Goal: Find specific page/section: Find specific page/section

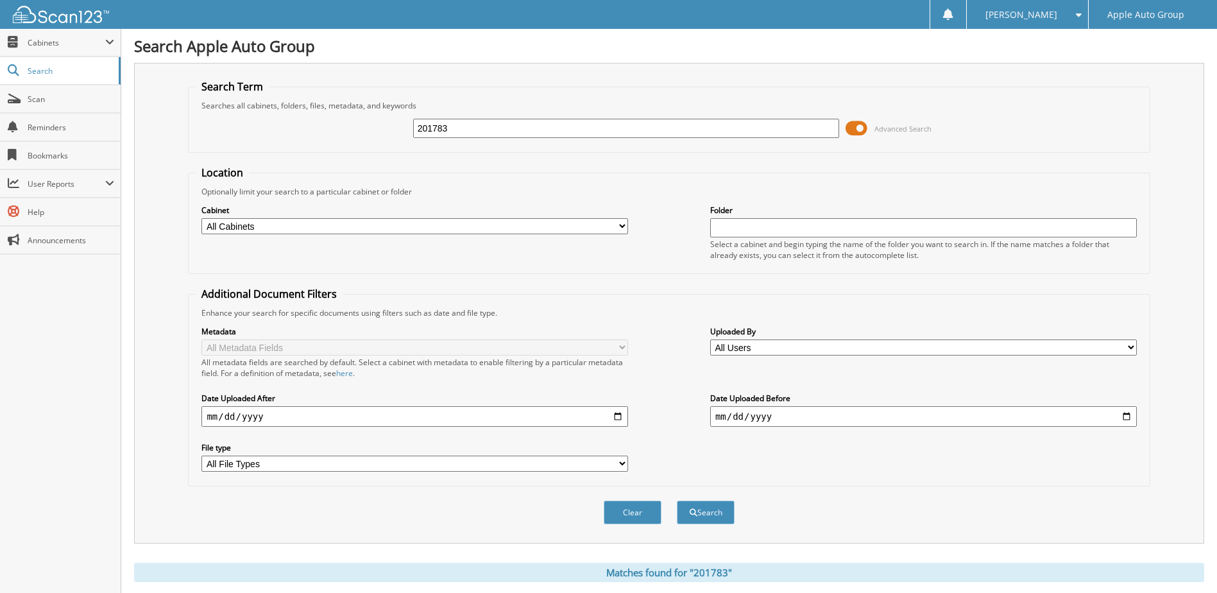
click at [558, 134] on input "201783" at bounding box center [626, 128] width 427 height 19
type input "230019"
click at [596, 352] on button "Search" at bounding box center [706, 513] width 58 height 24
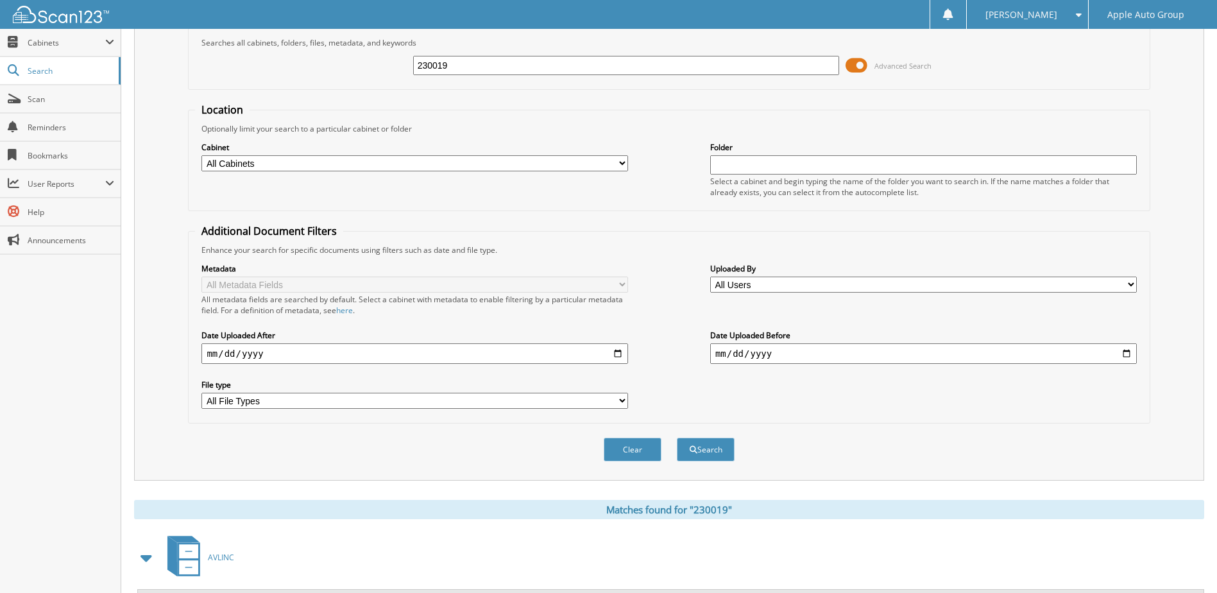
scroll to position [175, 0]
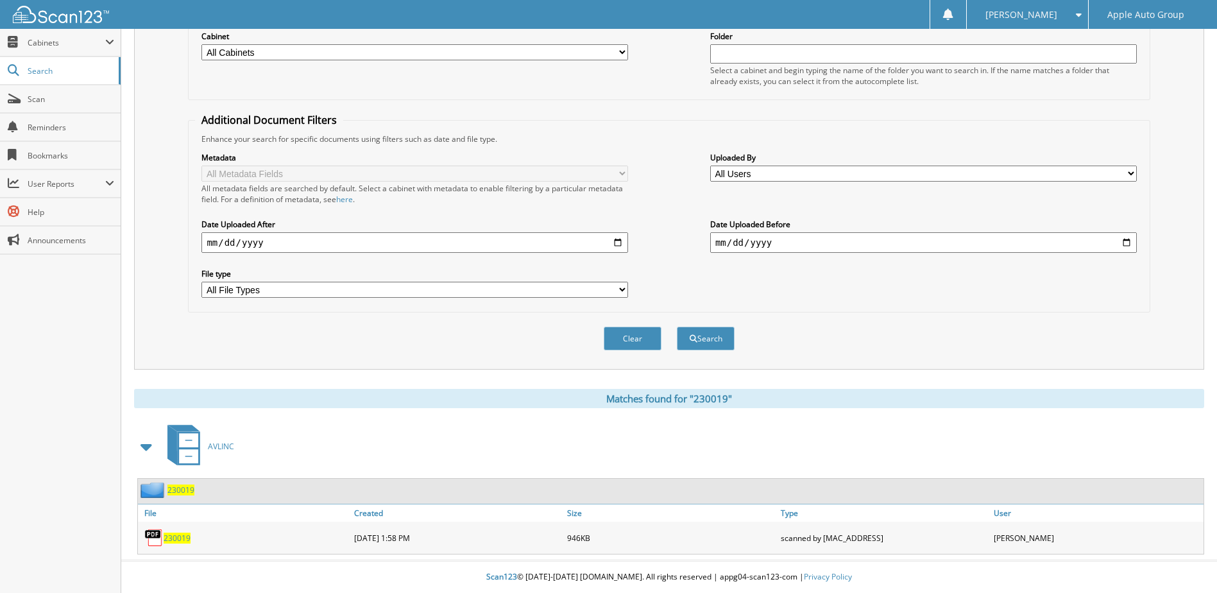
click at [184, 491] on span "230019" at bounding box center [180, 489] width 27 height 11
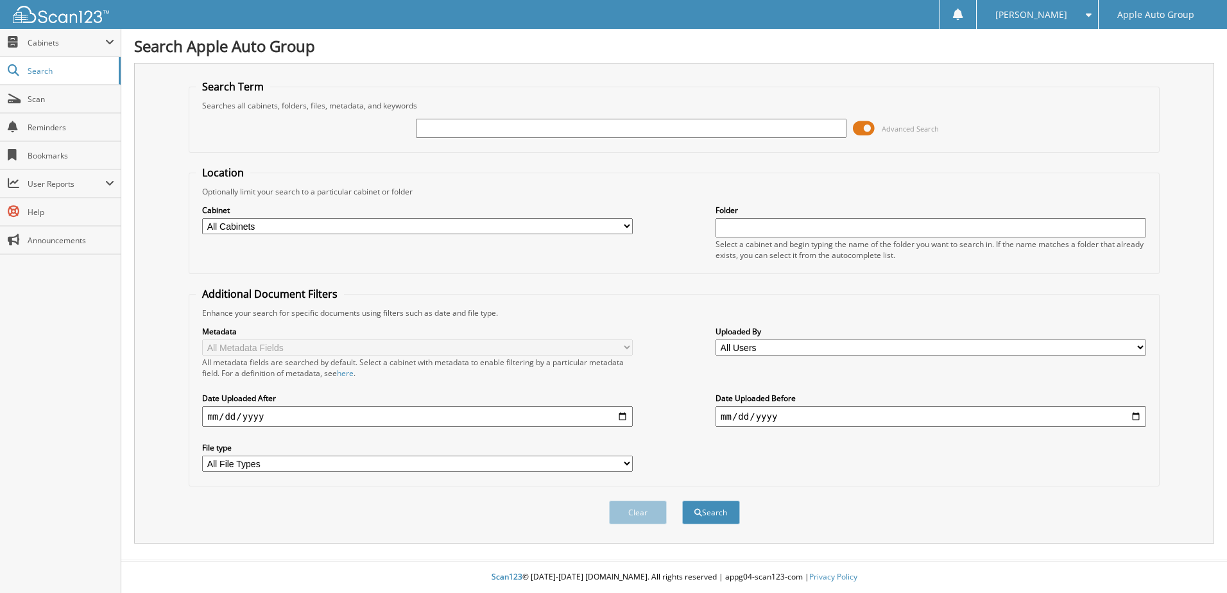
click at [431, 122] on input "text" at bounding box center [631, 128] width 431 height 19
type input "230020"
click at [682, 501] on button "Search" at bounding box center [711, 513] width 58 height 24
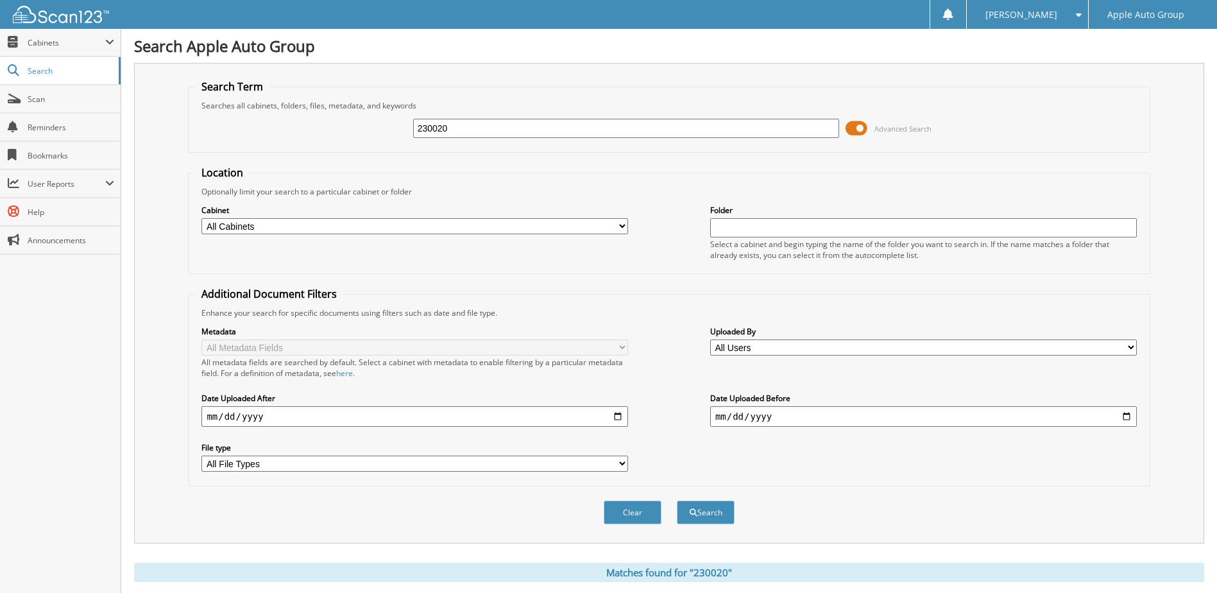
scroll to position [257, 0]
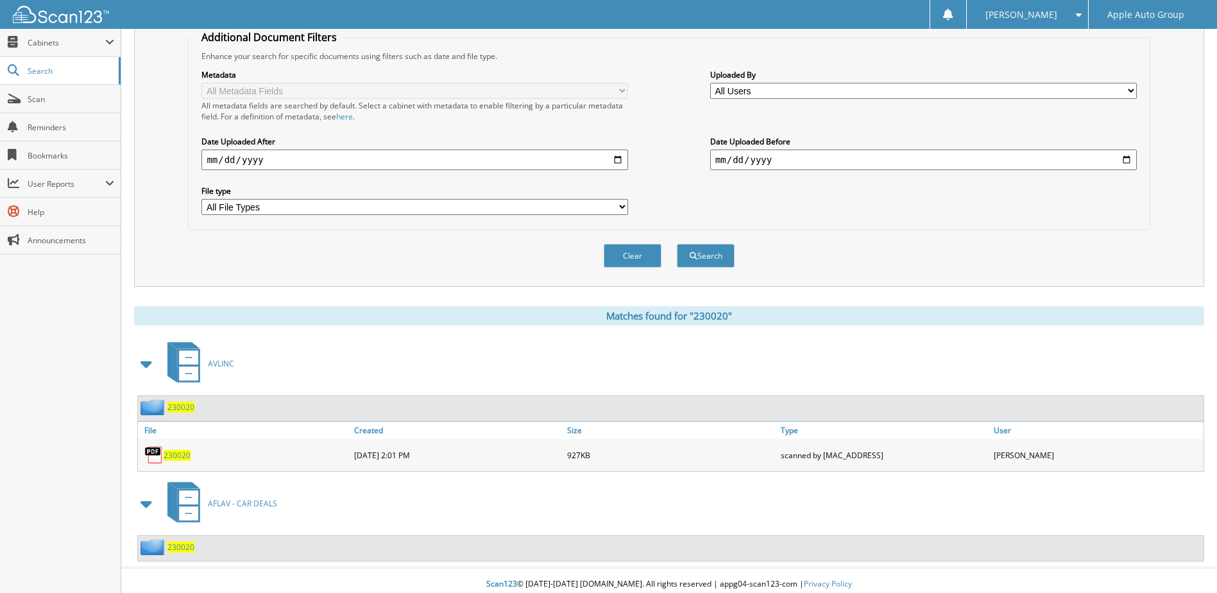
click at [179, 411] on span "230020" at bounding box center [180, 407] width 27 height 11
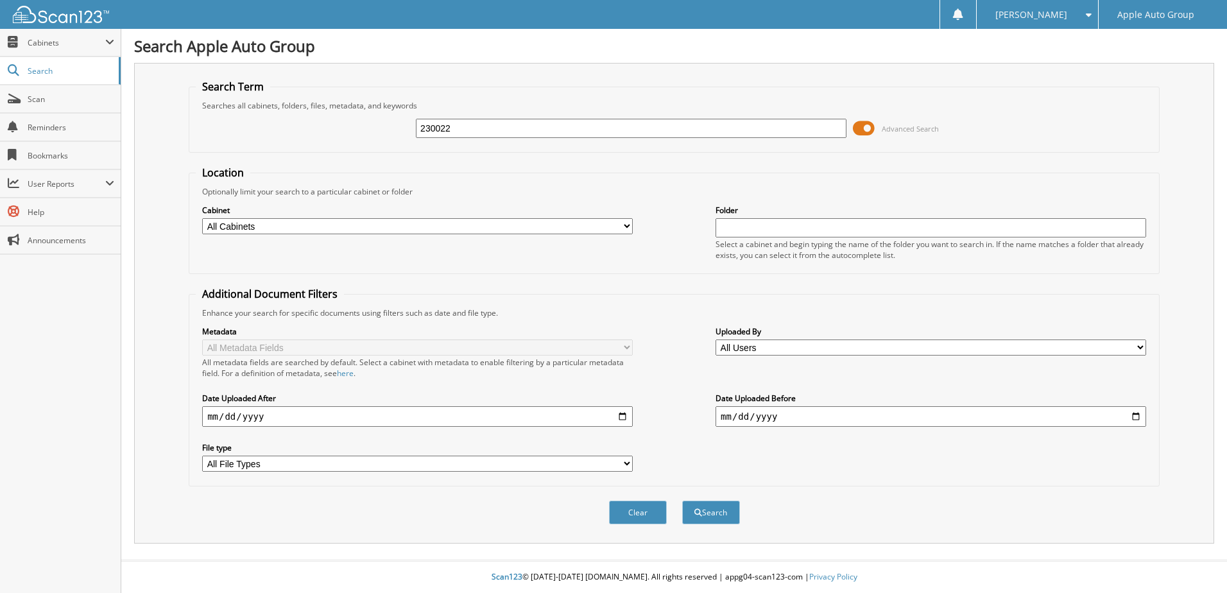
type input "230022"
click at [682, 501] on button "Search" at bounding box center [711, 513] width 58 height 24
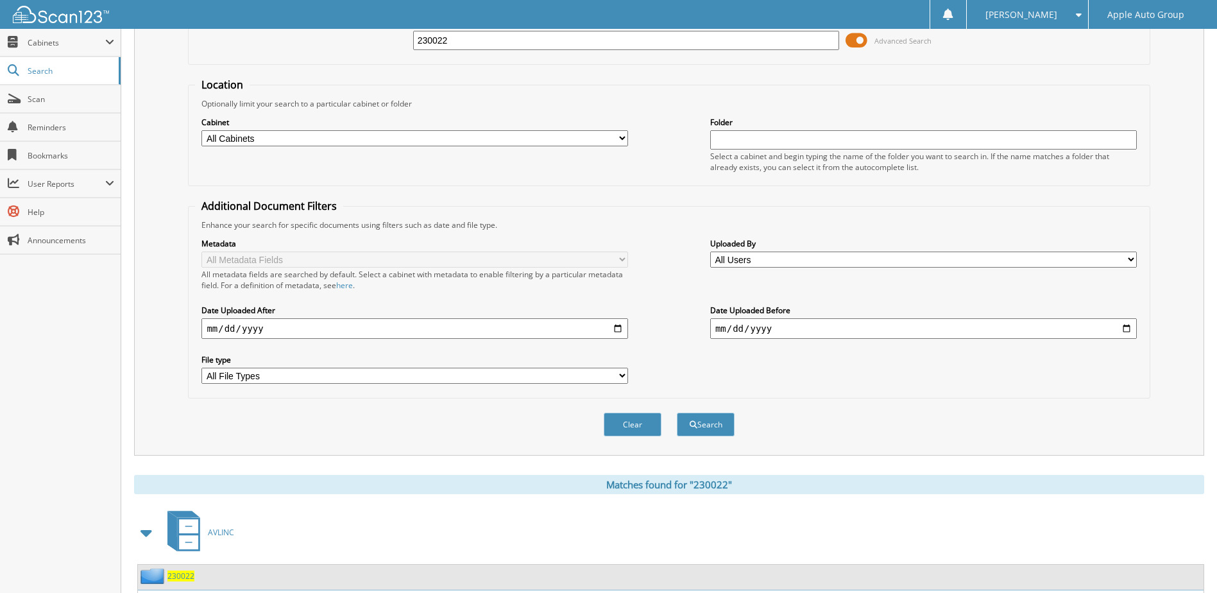
scroll to position [175, 0]
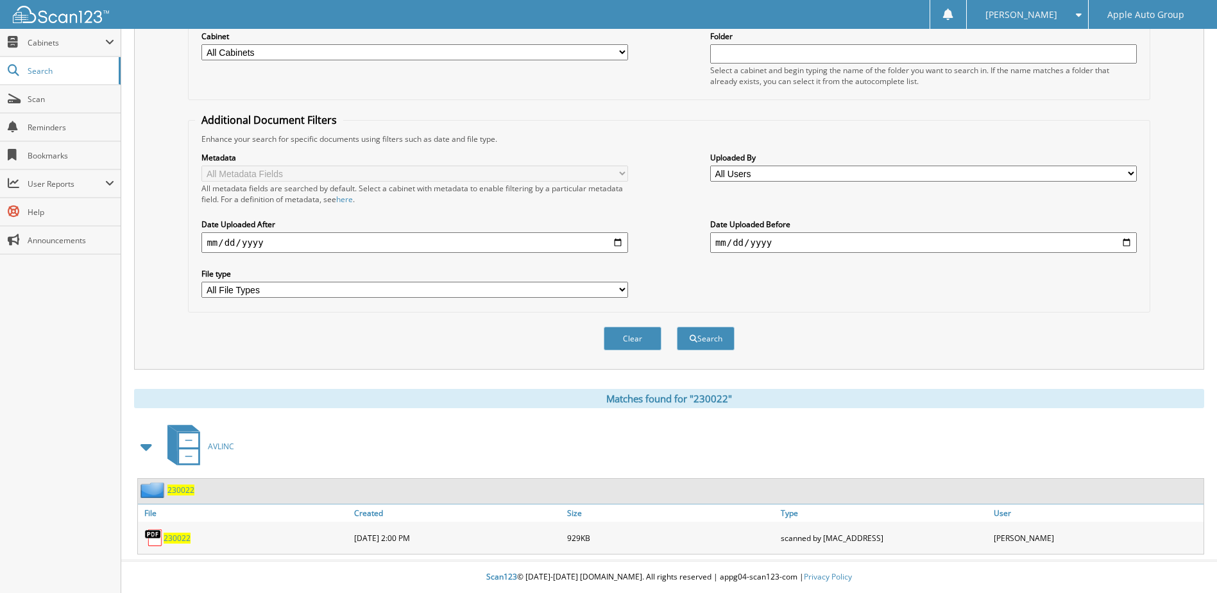
click at [178, 492] on span "230022" at bounding box center [180, 489] width 27 height 11
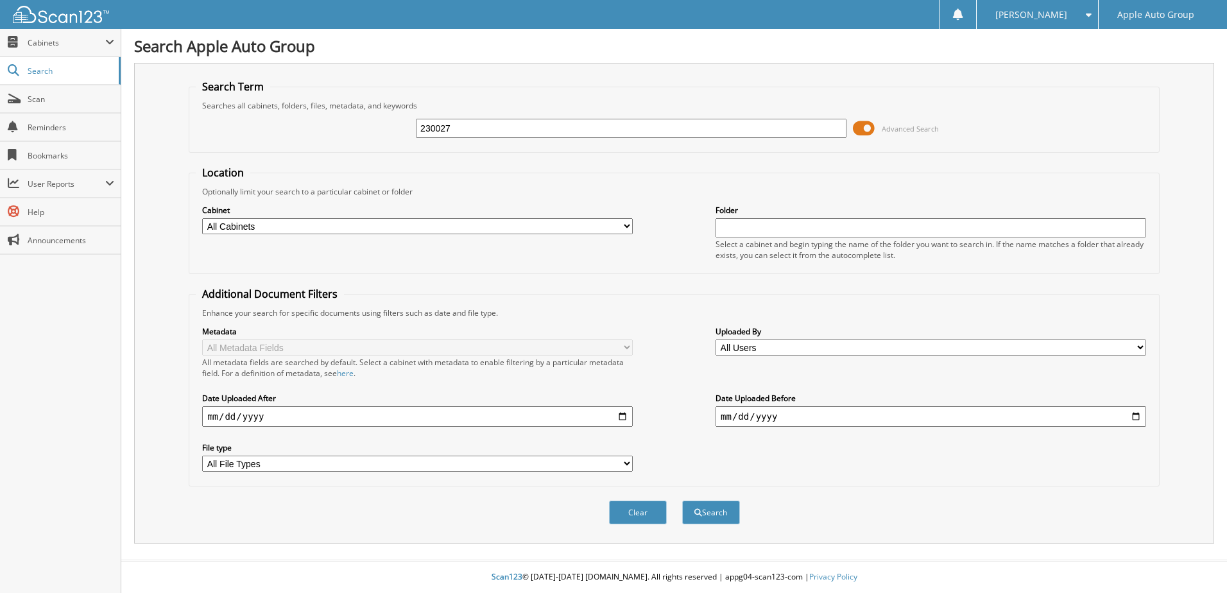
type input "230027"
click at [682, 501] on button "Search" at bounding box center [711, 513] width 58 height 24
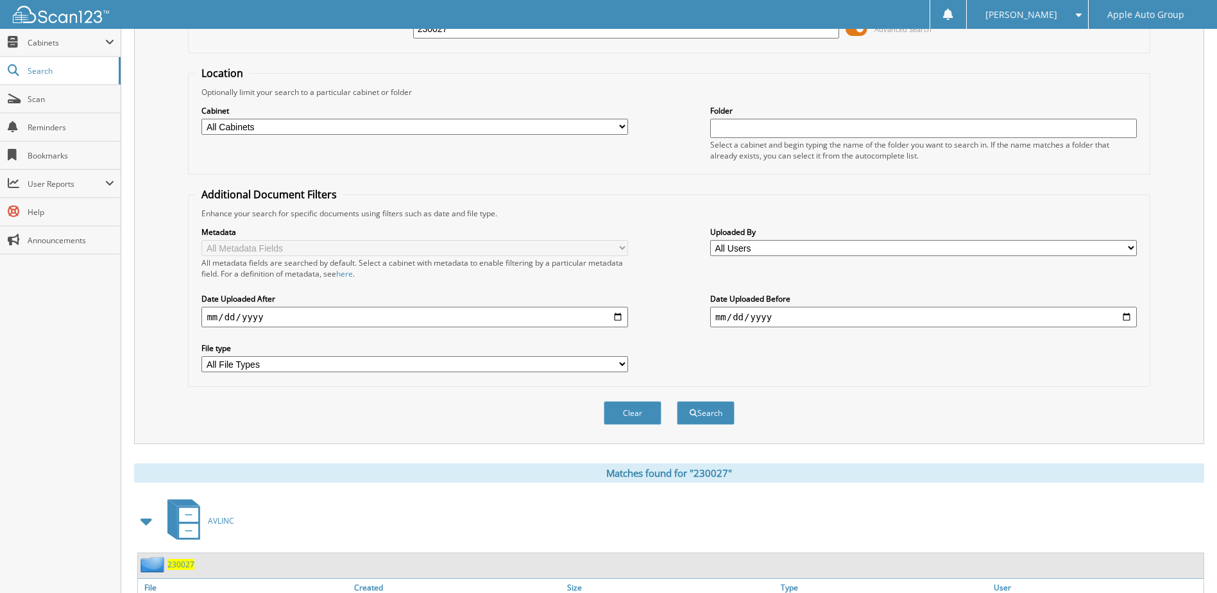
scroll to position [175, 0]
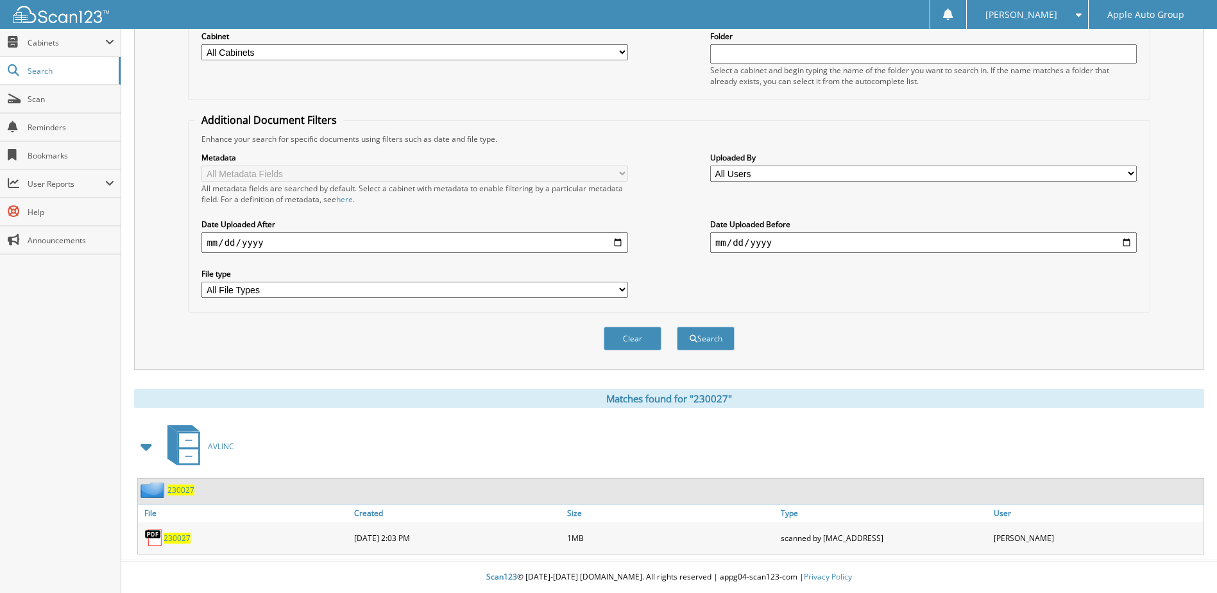
click at [175, 494] on span "230027" at bounding box center [180, 489] width 27 height 11
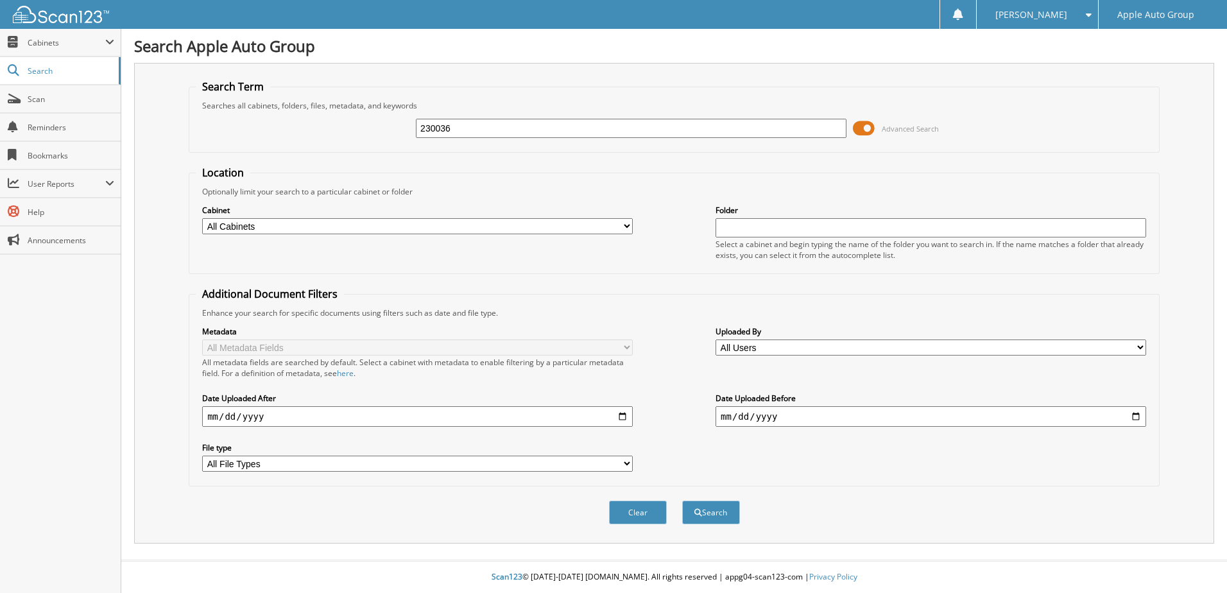
type input "230036"
click at [682, 501] on button "Search" at bounding box center [711, 513] width 58 height 24
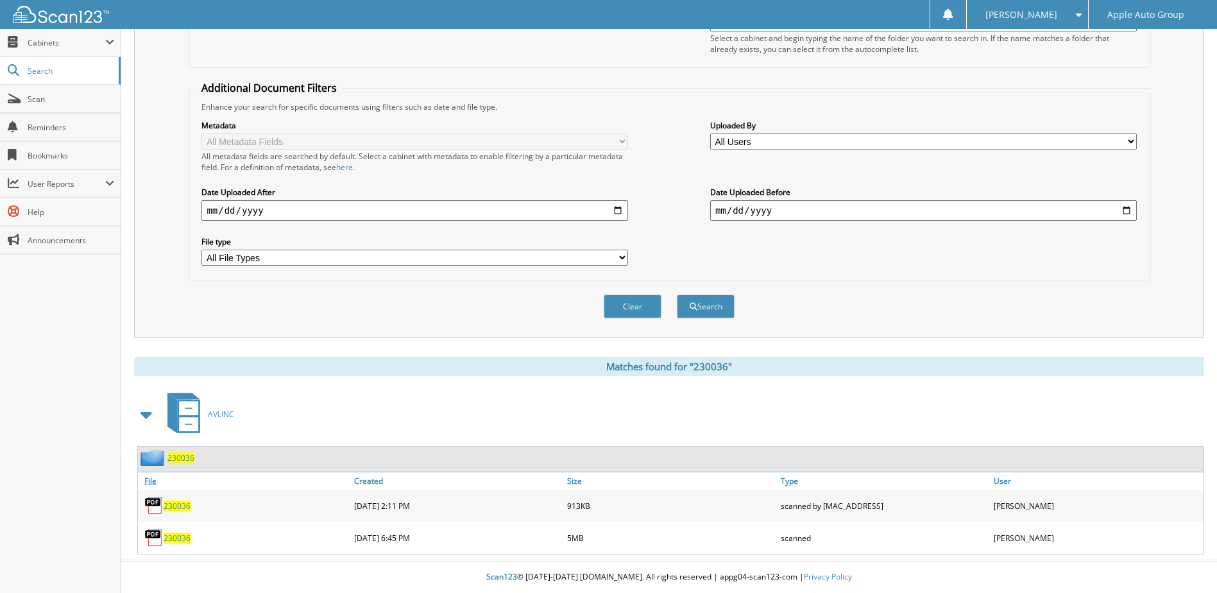
scroll to position [207, 0]
click at [185, 459] on span "230036" at bounding box center [180, 457] width 27 height 11
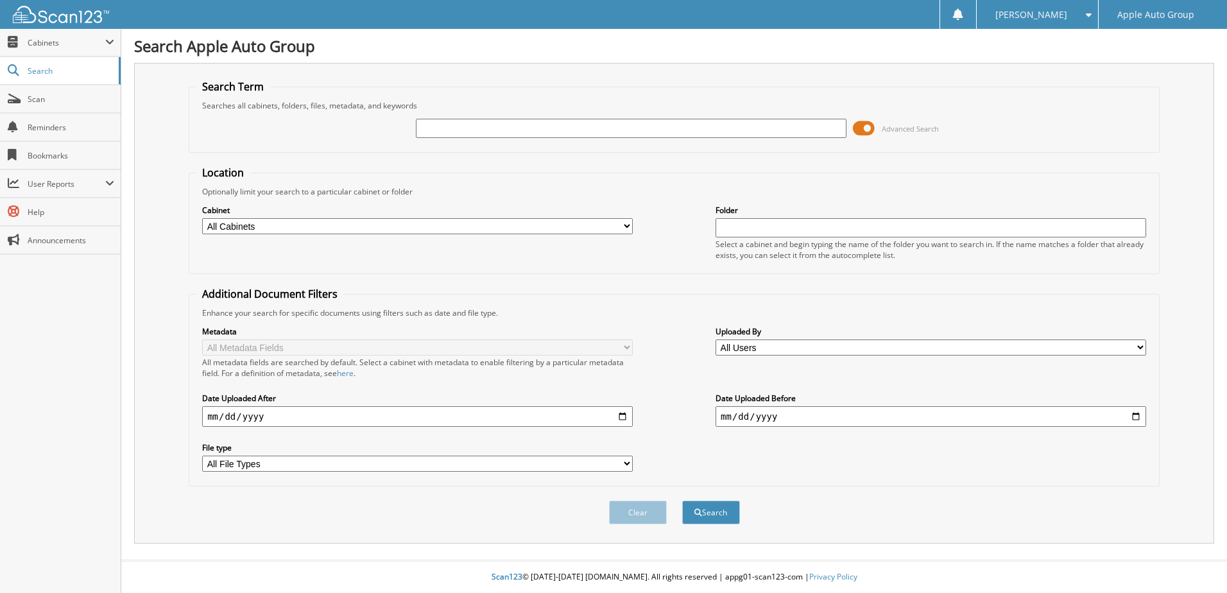
click at [595, 132] on input "text" at bounding box center [631, 128] width 431 height 19
type input "230025"
click at [682, 501] on button "Search" at bounding box center [711, 513] width 58 height 24
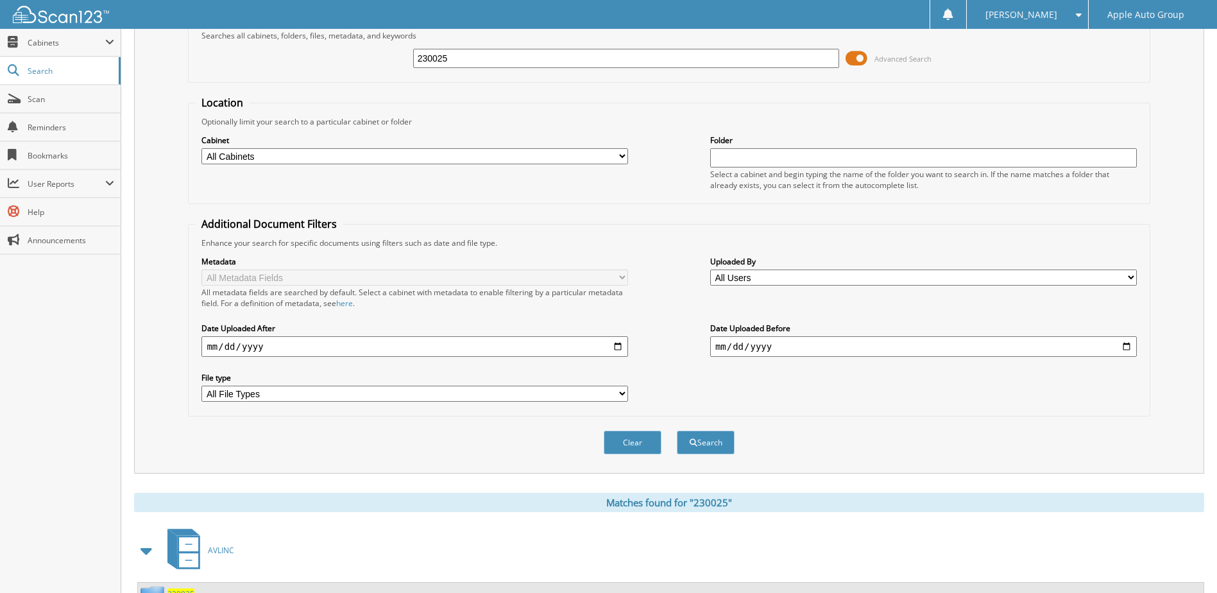
scroll to position [175, 0]
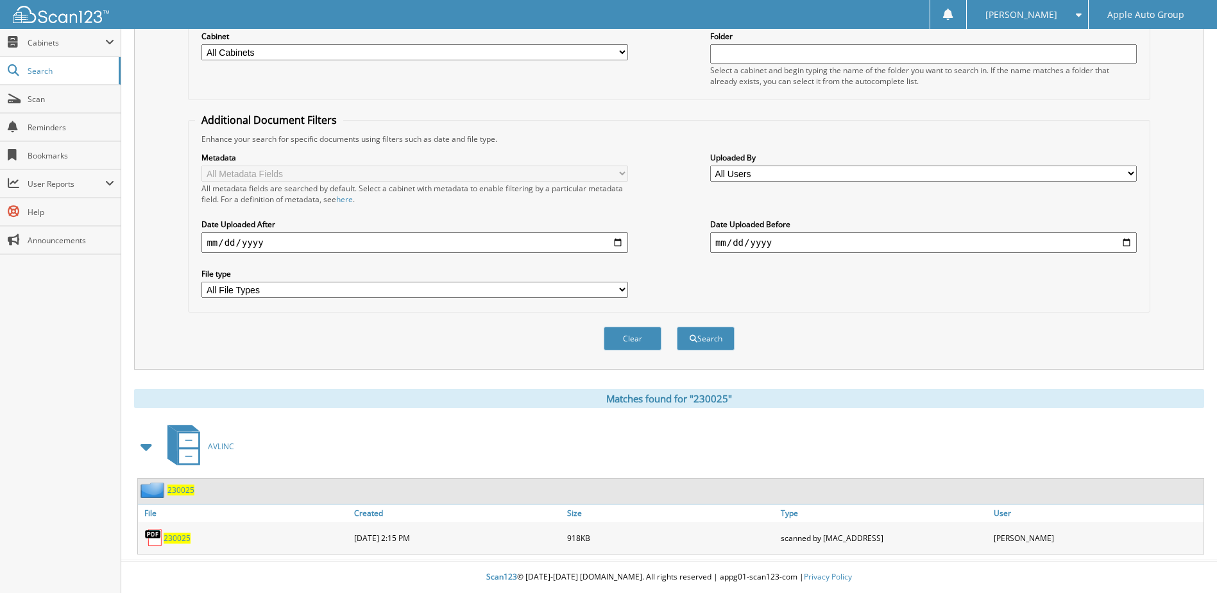
click at [189, 495] on div "230025" at bounding box center [166, 490] width 56 height 16
click at [190, 492] on span "230025" at bounding box center [180, 489] width 27 height 11
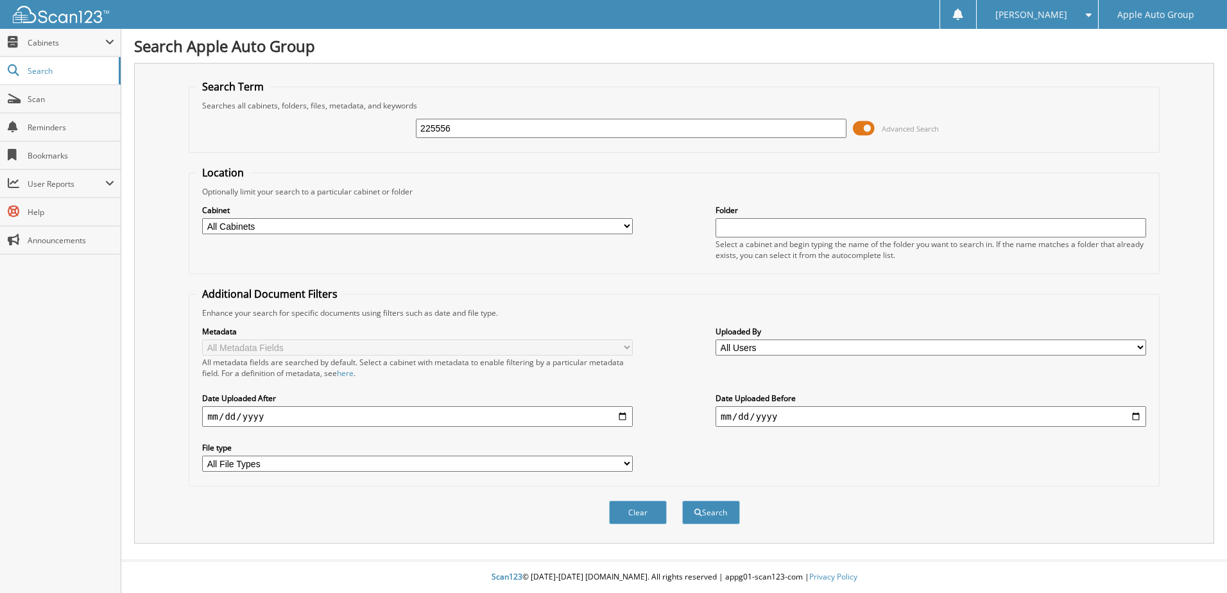
type input "225556"
click at [682, 501] on button "Search" at bounding box center [711, 513] width 58 height 24
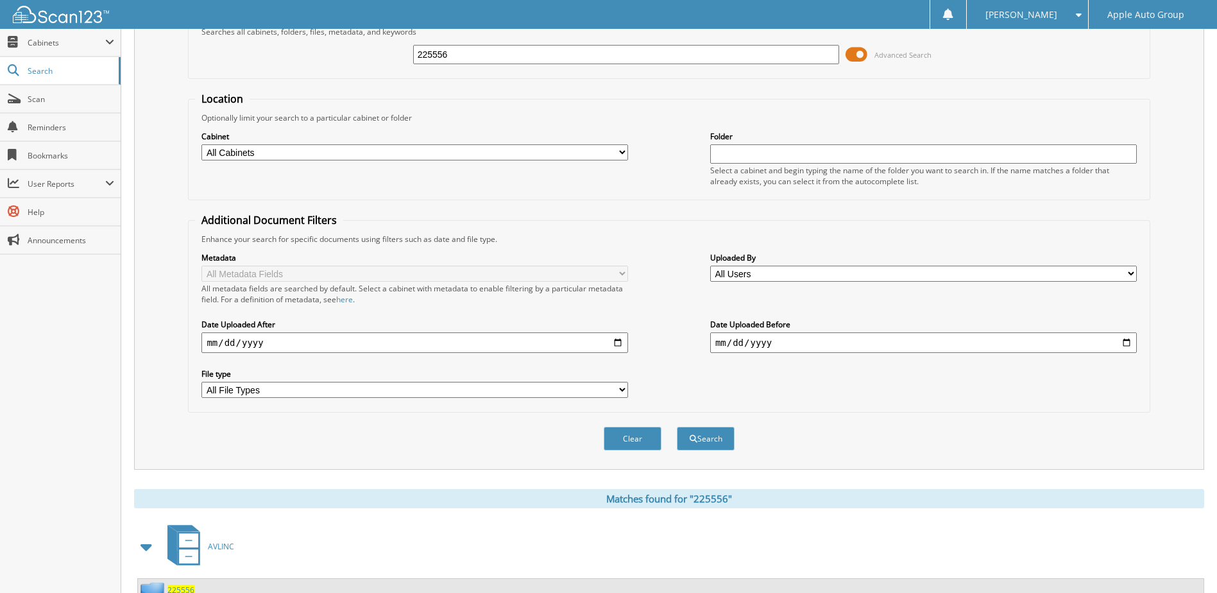
scroll to position [175, 0]
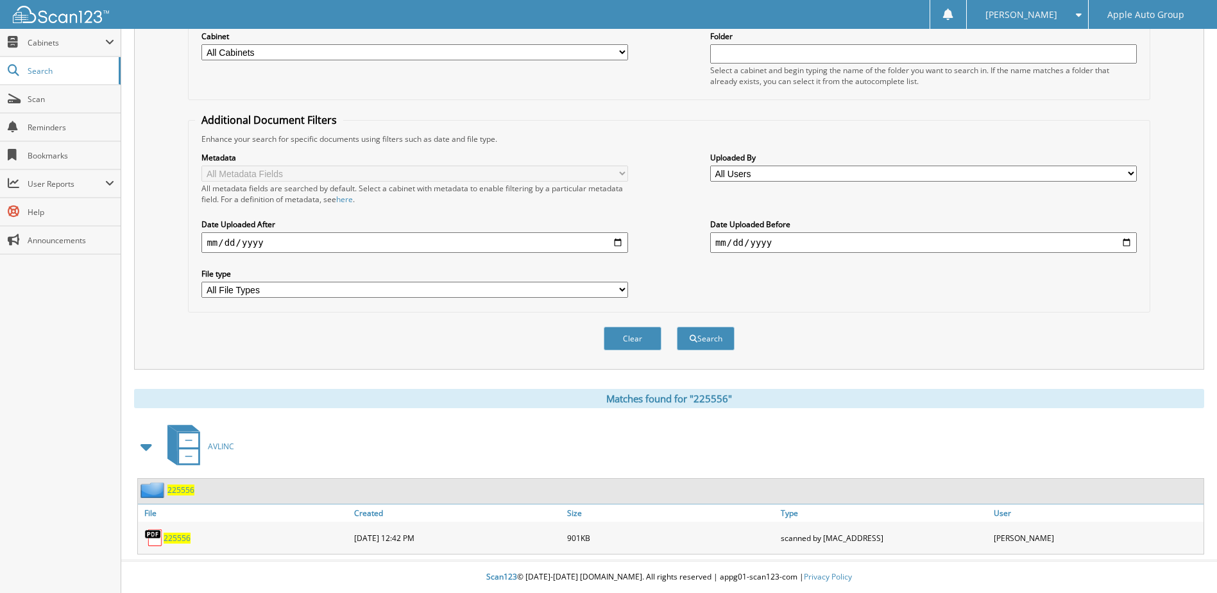
click at [174, 492] on span "225556" at bounding box center [180, 489] width 27 height 11
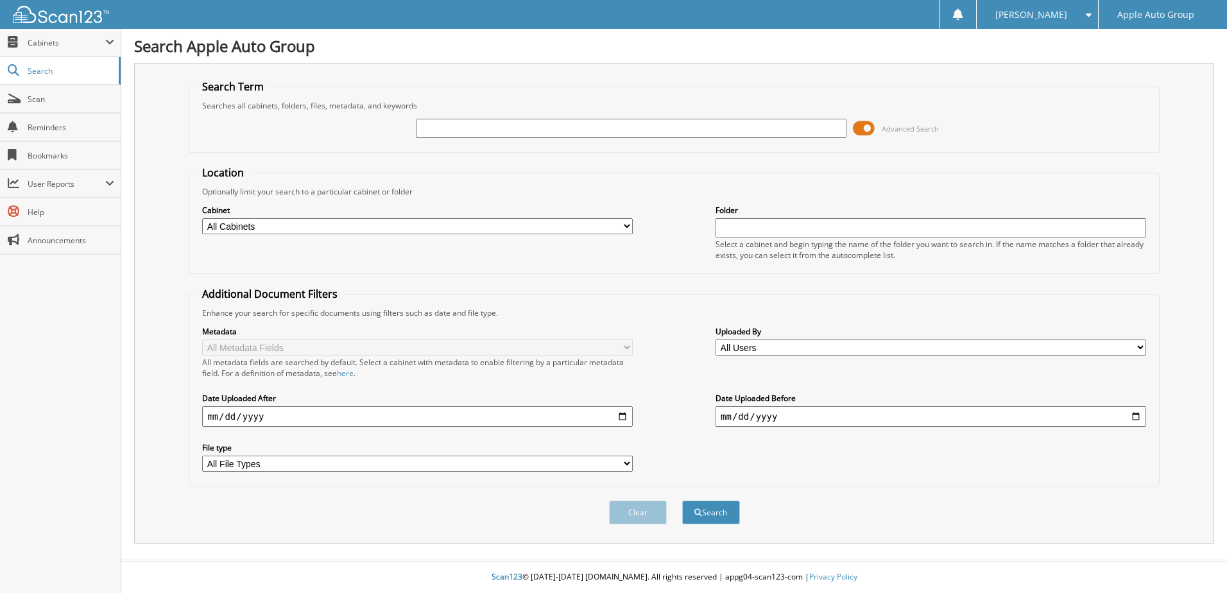
click at [495, 126] on input "text" at bounding box center [631, 128] width 431 height 19
type input "225612"
click at [682, 501] on button "Search" at bounding box center [711, 513] width 58 height 24
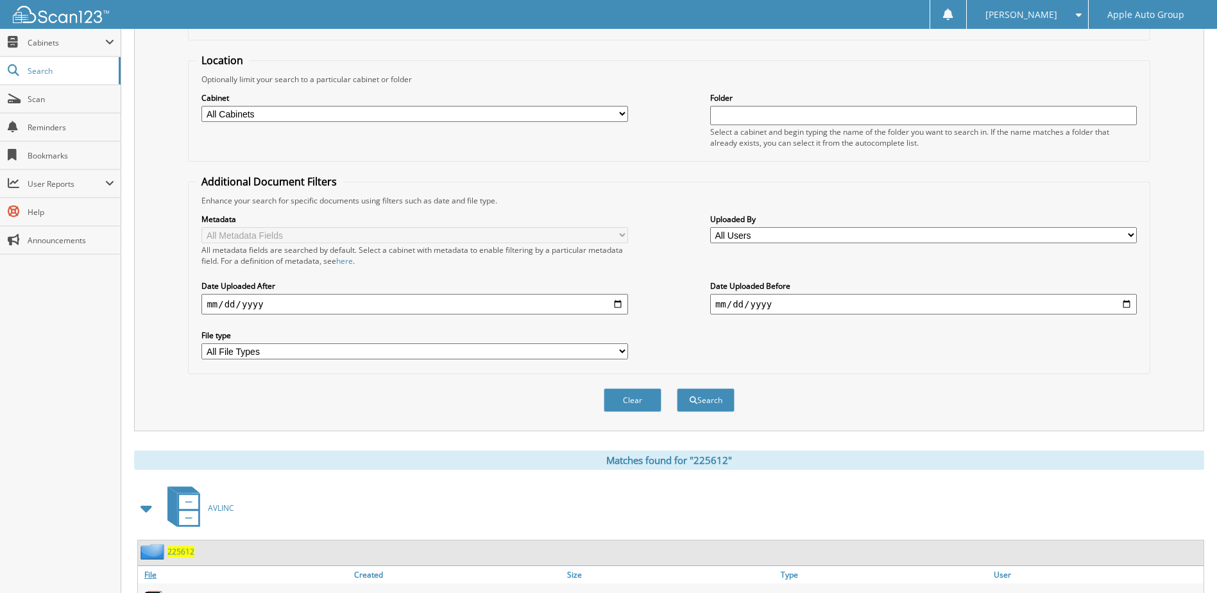
scroll to position [175, 0]
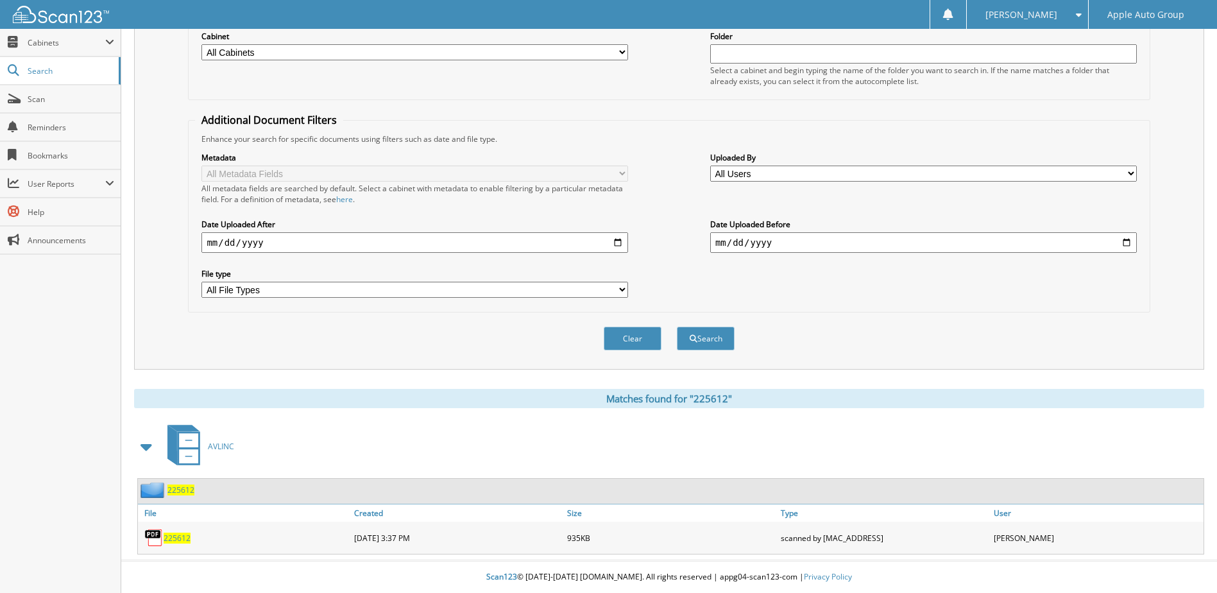
click at [171, 495] on span "225612" at bounding box center [180, 489] width 27 height 11
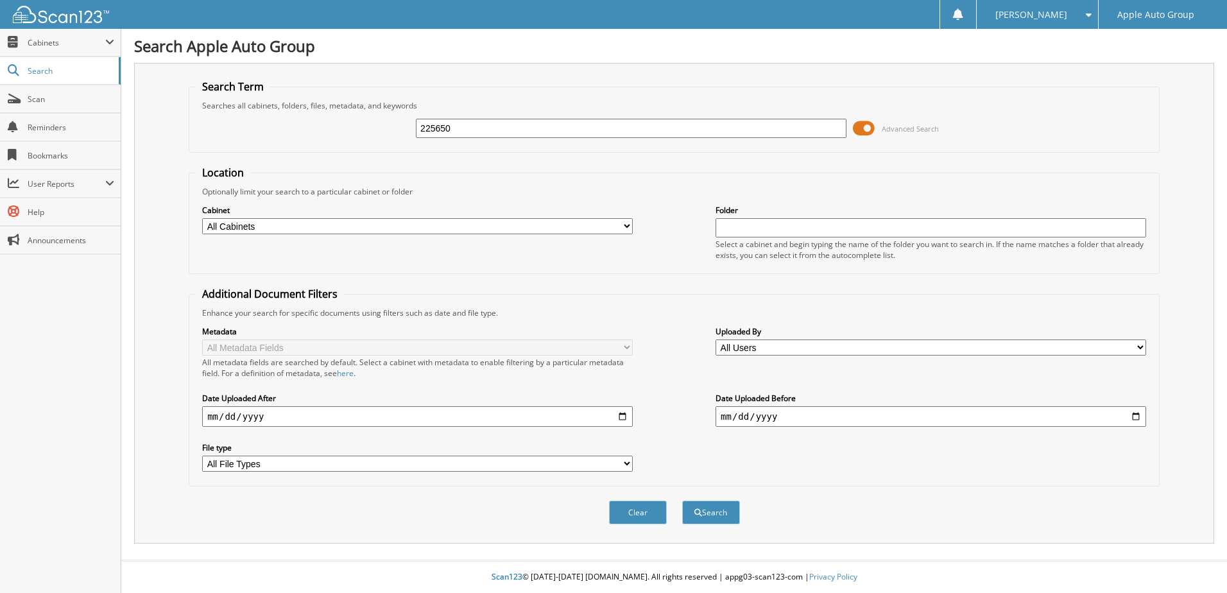
type input "225650"
click at [682, 501] on button "Search" at bounding box center [711, 513] width 58 height 24
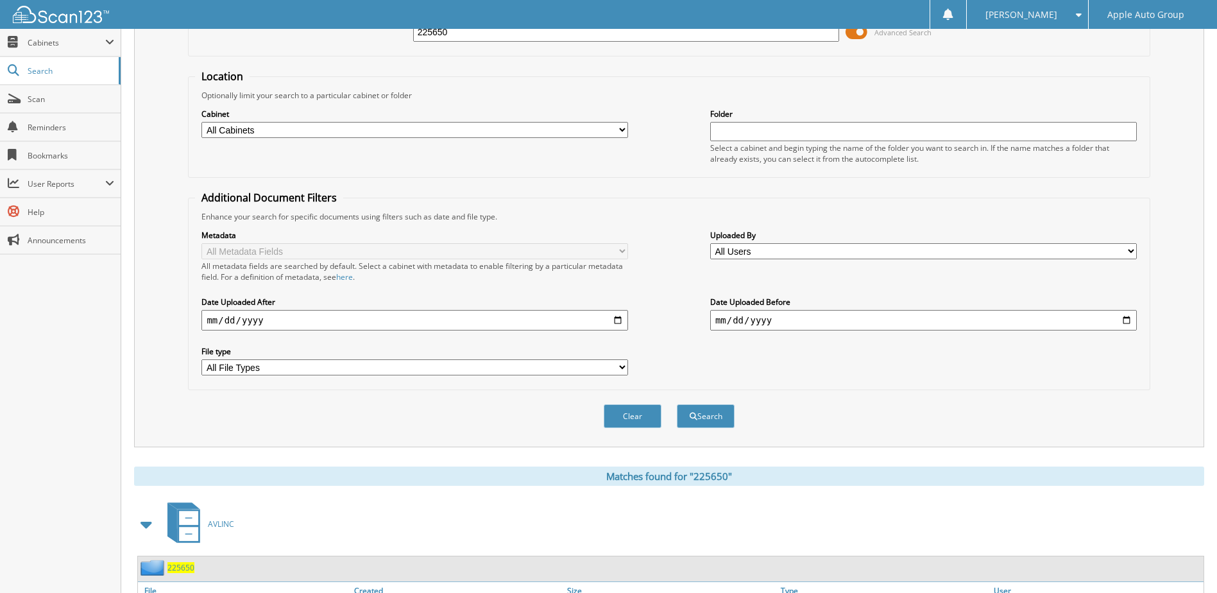
scroll to position [207, 0]
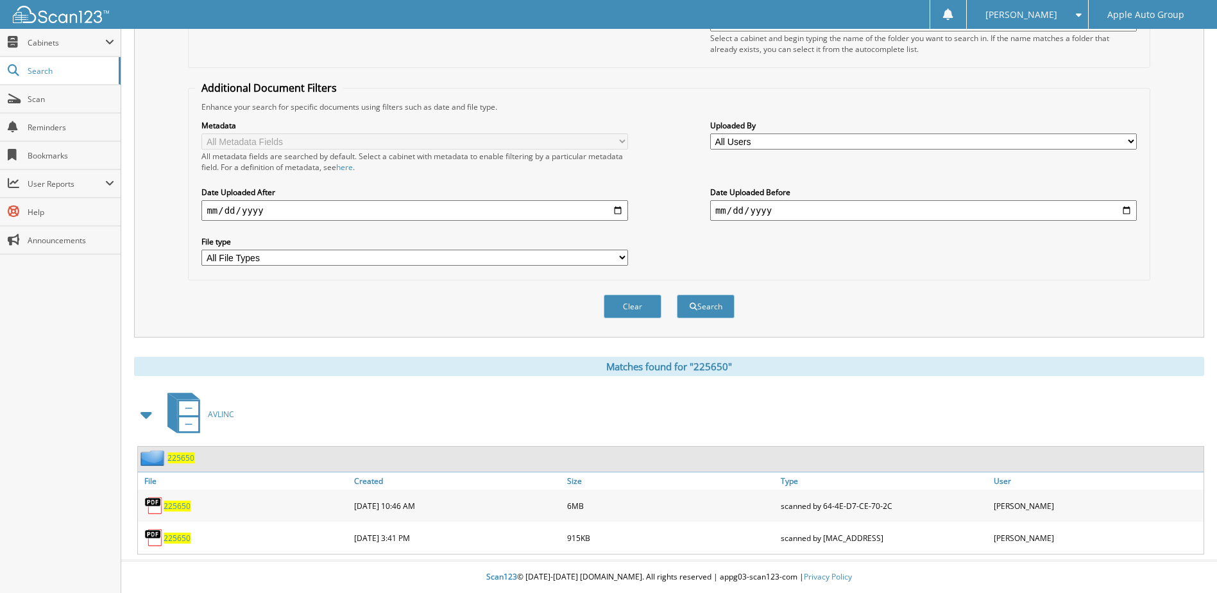
click at [175, 458] on span "225650" at bounding box center [180, 457] width 27 height 11
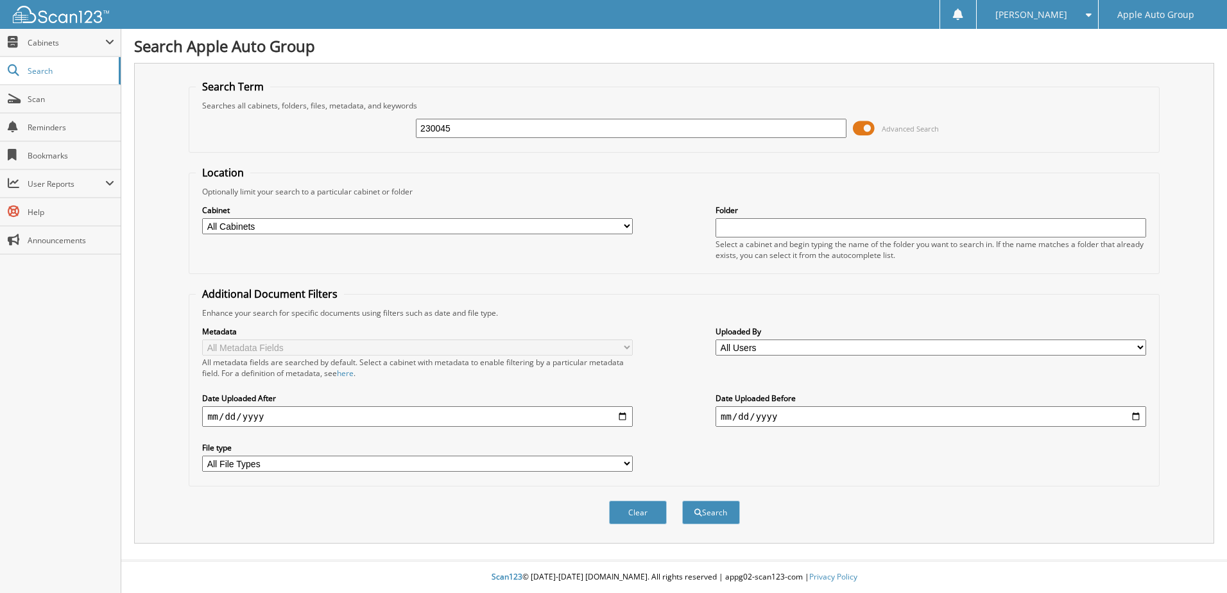
type input "230045"
click at [682, 501] on button "Search" at bounding box center [711, 513] width 58 height 24
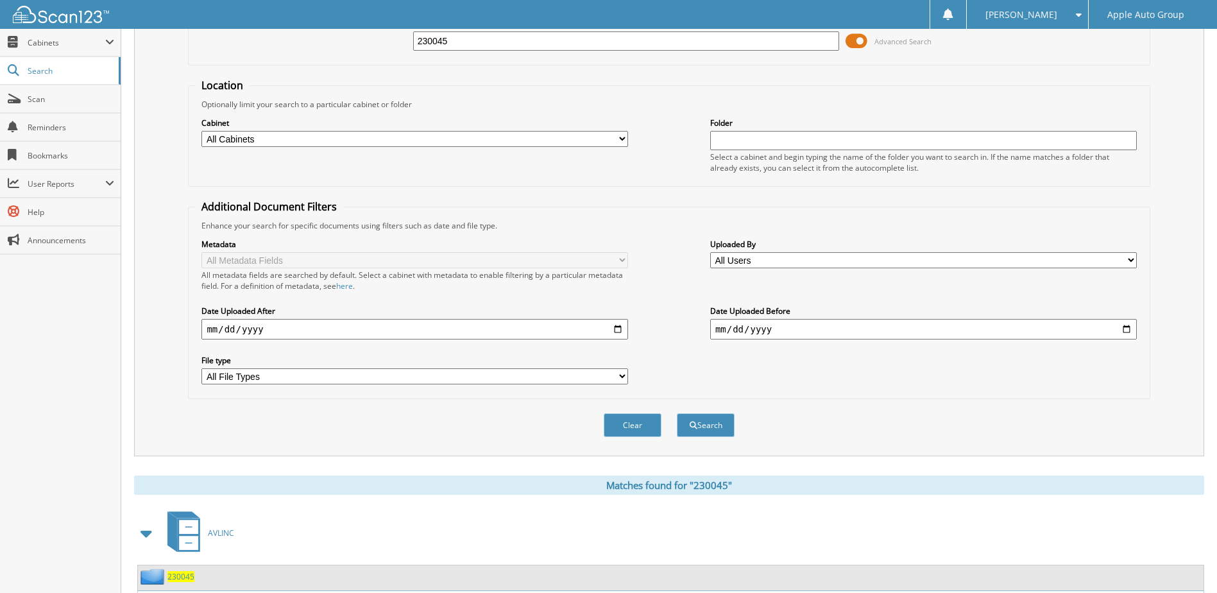
scroll to position [175, 0]
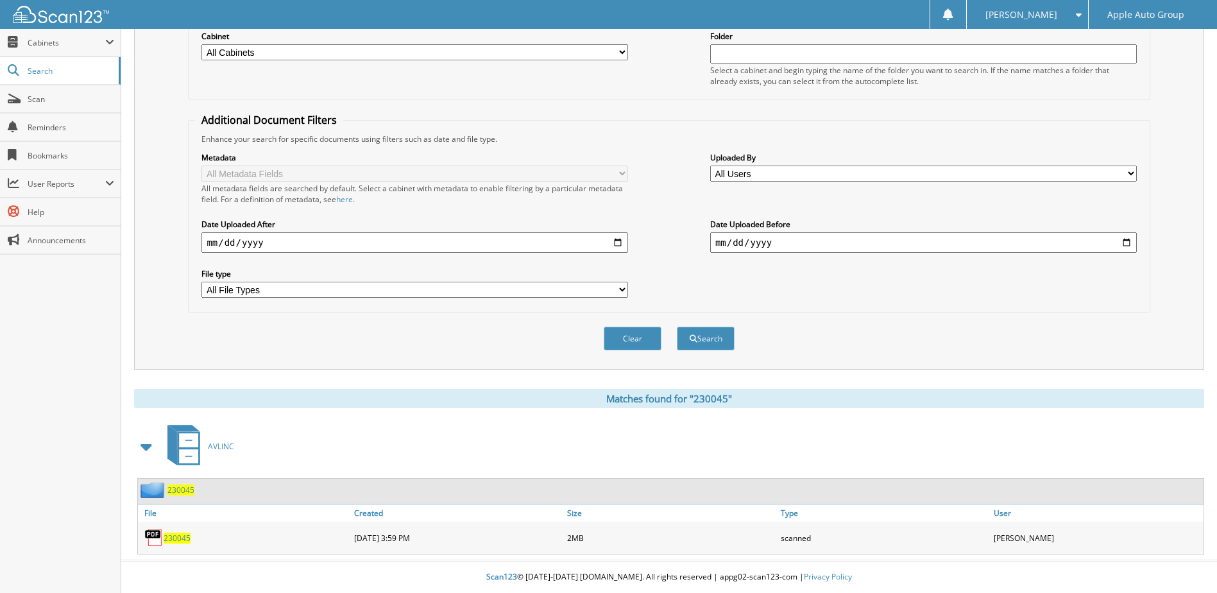
click at [189, 492] on span "230045" at bounding box center [180, 489] width 27 height 11
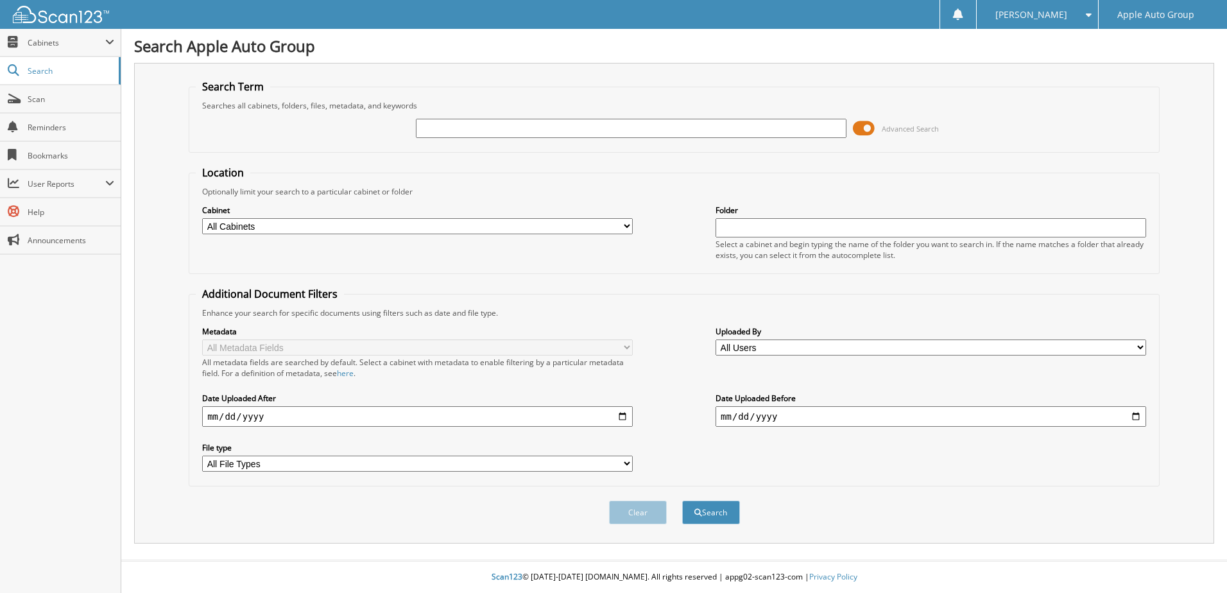
click at [456, 129] on input "text" at bounding box center [631, 128] width 431 height 19
type input "230077"
click at [682, 501] on button "Search" at bounding box center [711, 513] width 58 height 24
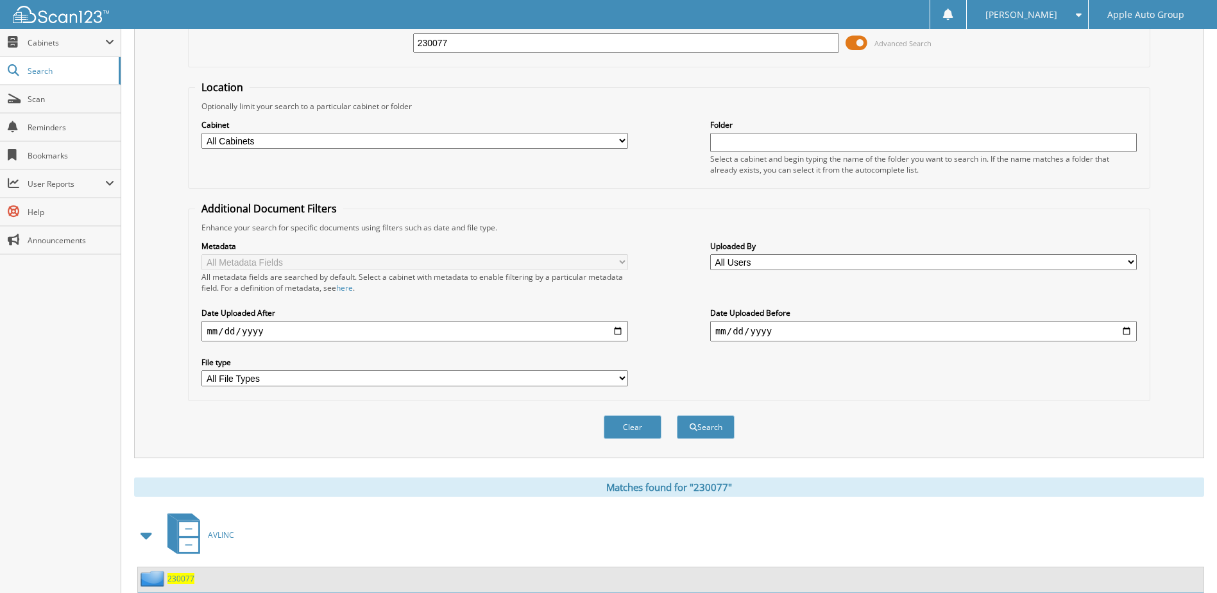
scroll to position [175, 0]
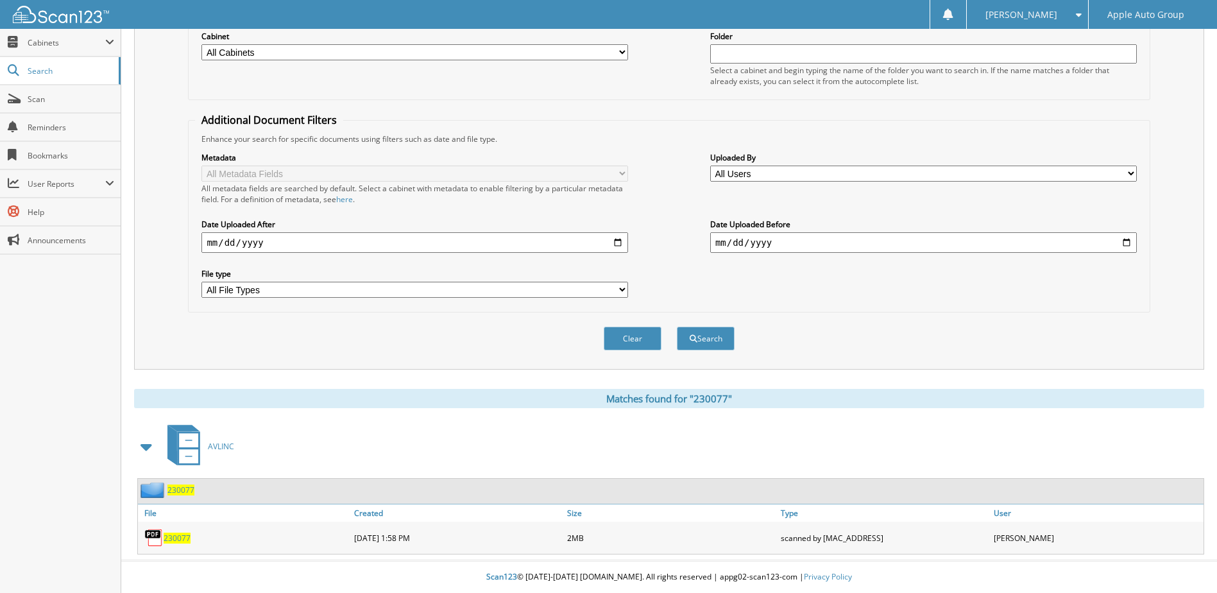
click at [186, 490] on span "230077" at bounding box center [180, 489] width 27 height 11
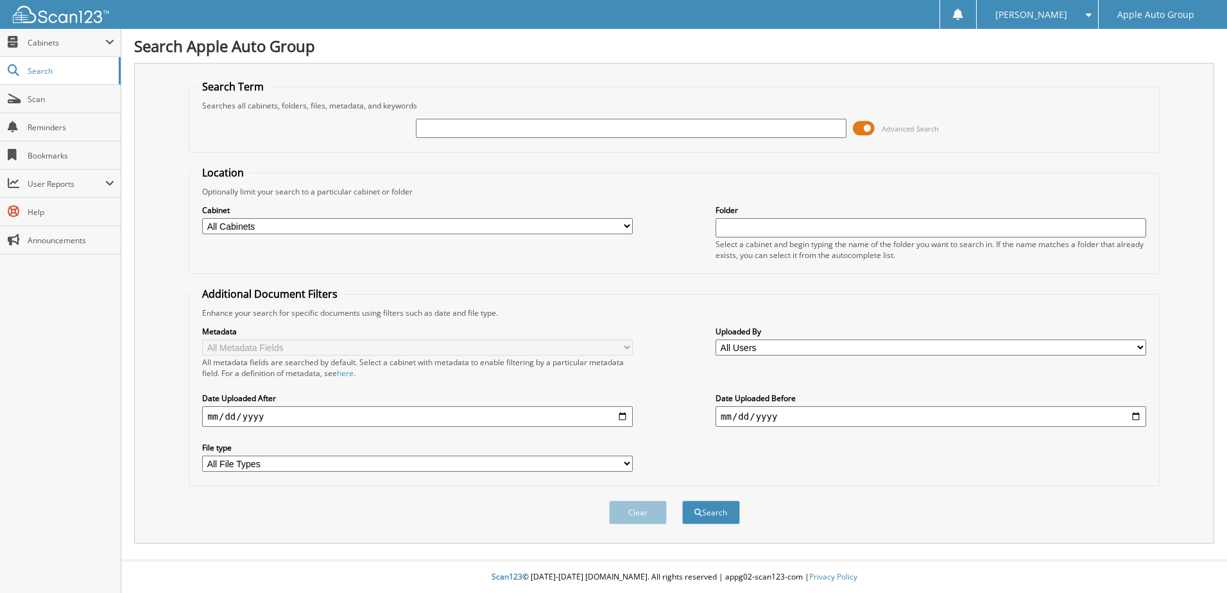
click at [610, 137] on input "text" at bounding box center [631, 128] width 431 height 19
type input "230081"
click at [682, 501] on button "Search" at bounding box center [711, 513] width 58 height 24
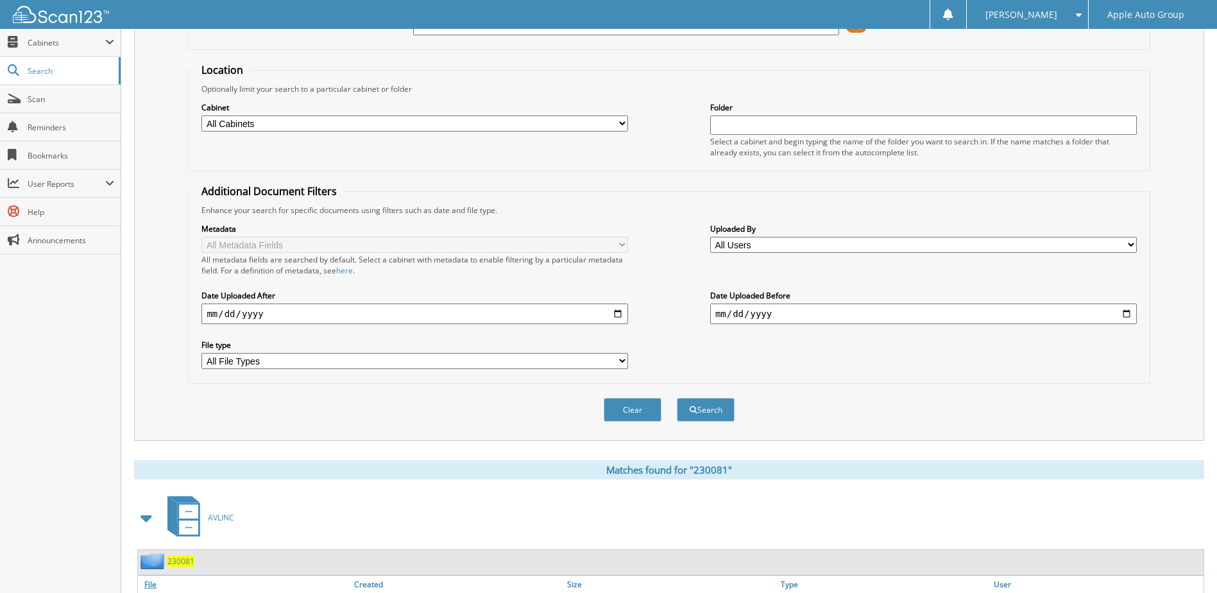
scroll to position [175, 0]
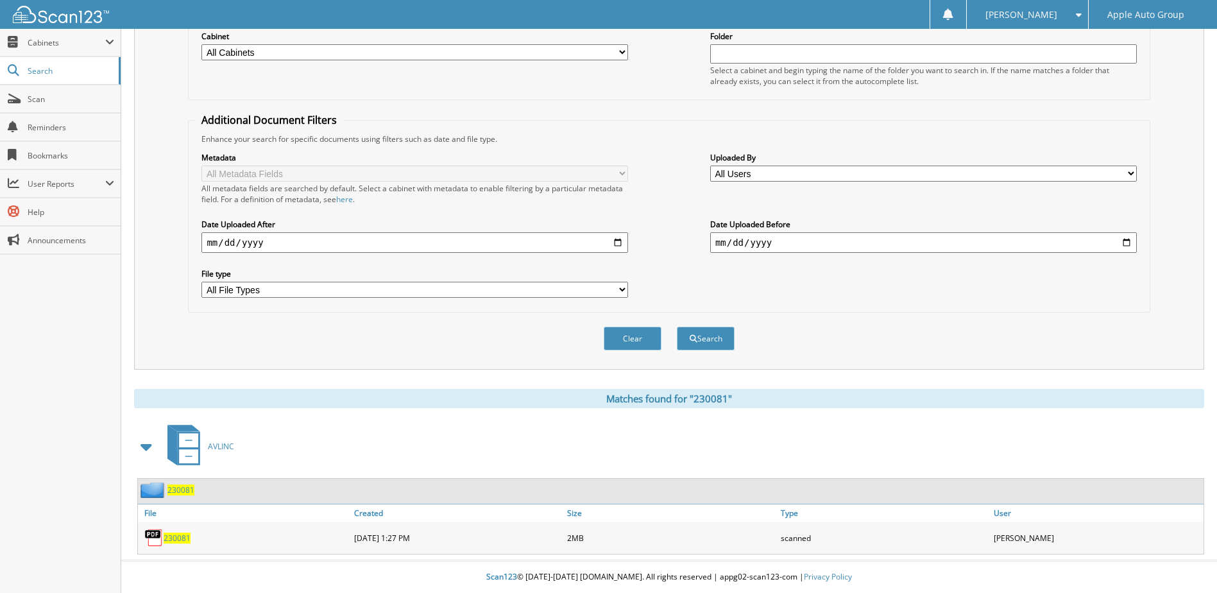
click at [189, 490] on span "230081" at bounding box center [180, 489] width 27 height 11
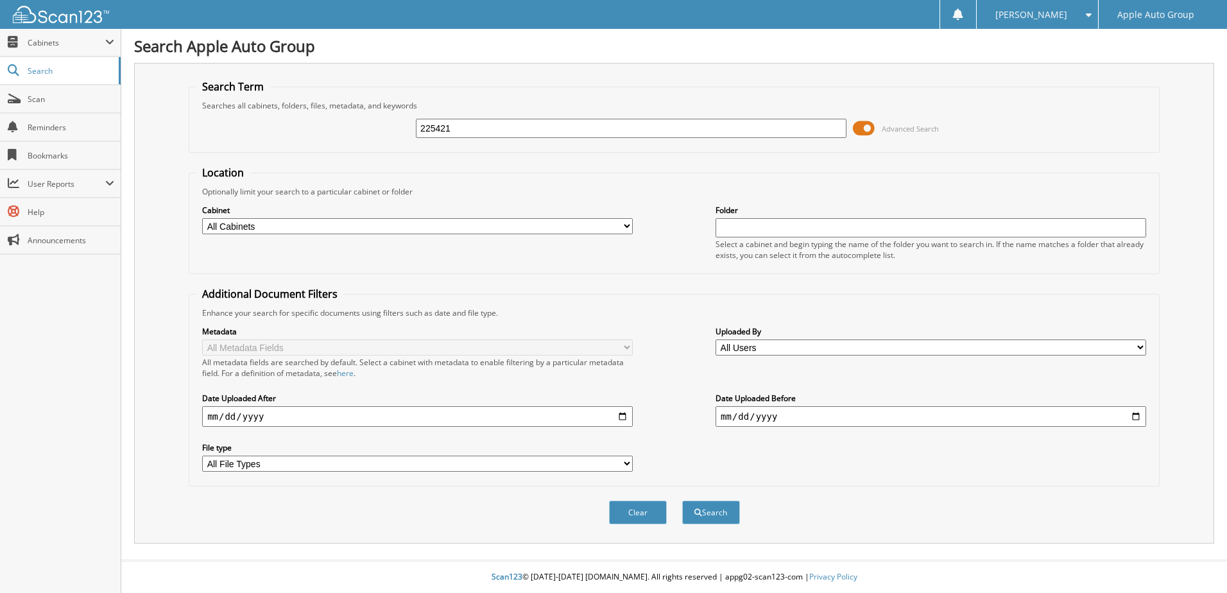
type input "225421"
click at [682, 501] on button "Search" at bounding box center [711, 513] width 58 height 24
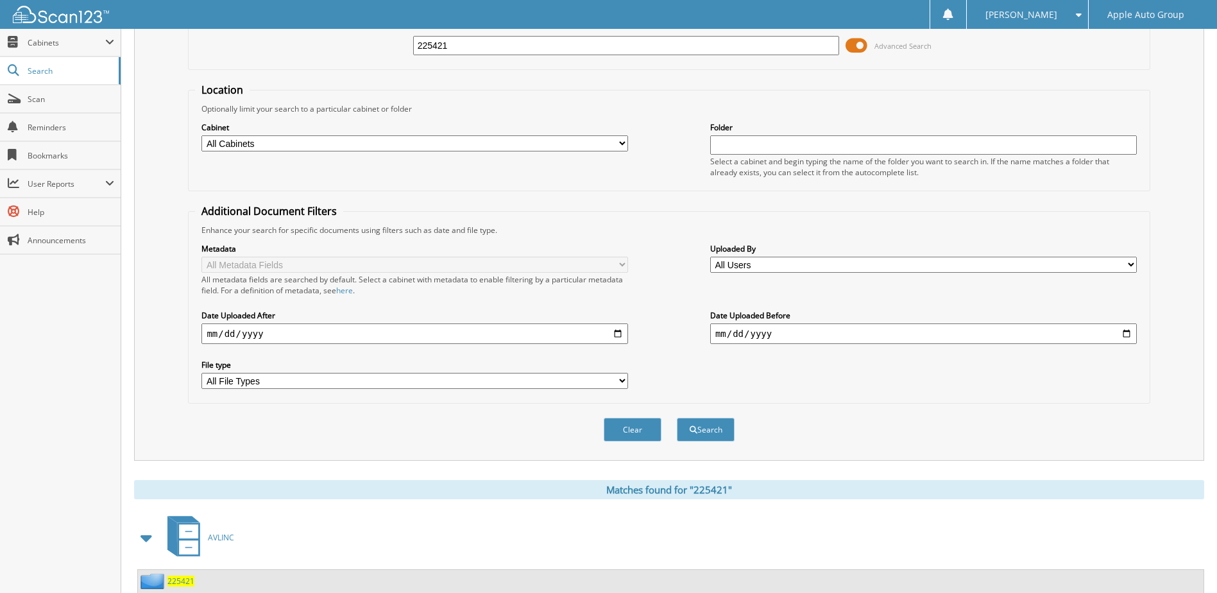
scroll to position [175, 0]
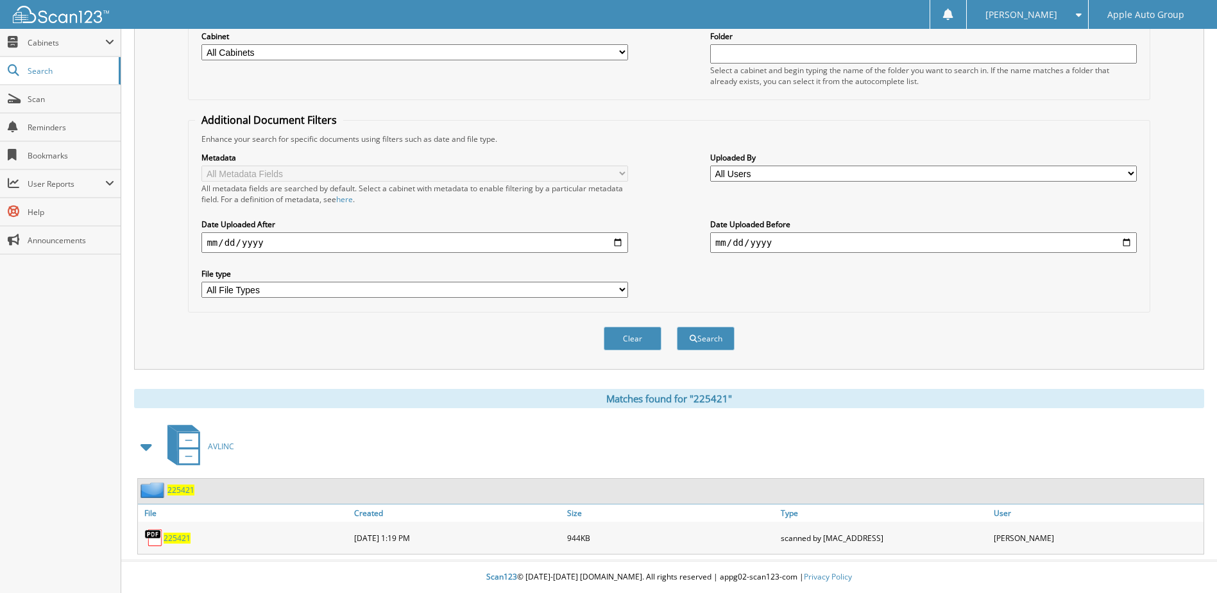
click at [175, 492] on span "225421" at bounding box center [180, 489] width 27 height 11
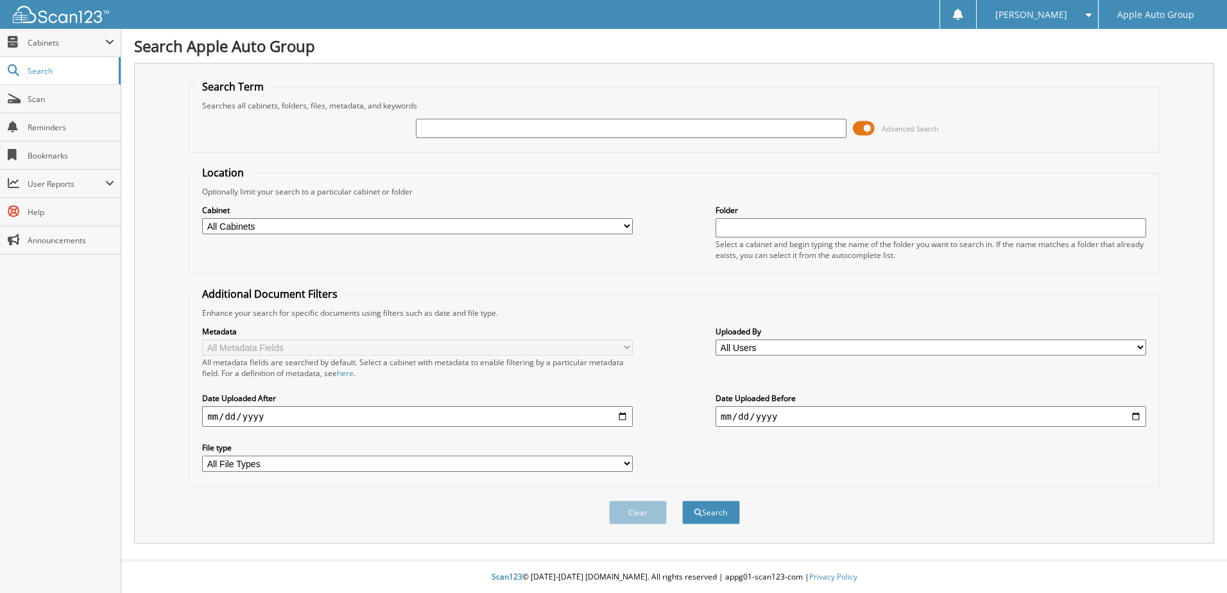
click at [540, 132] on input "text" at bounding box center [631, 128] width 431 height 19
type input "230100"
click at [682, 501] on button "Search" at bounding box center [711, 513] width 58 height 24
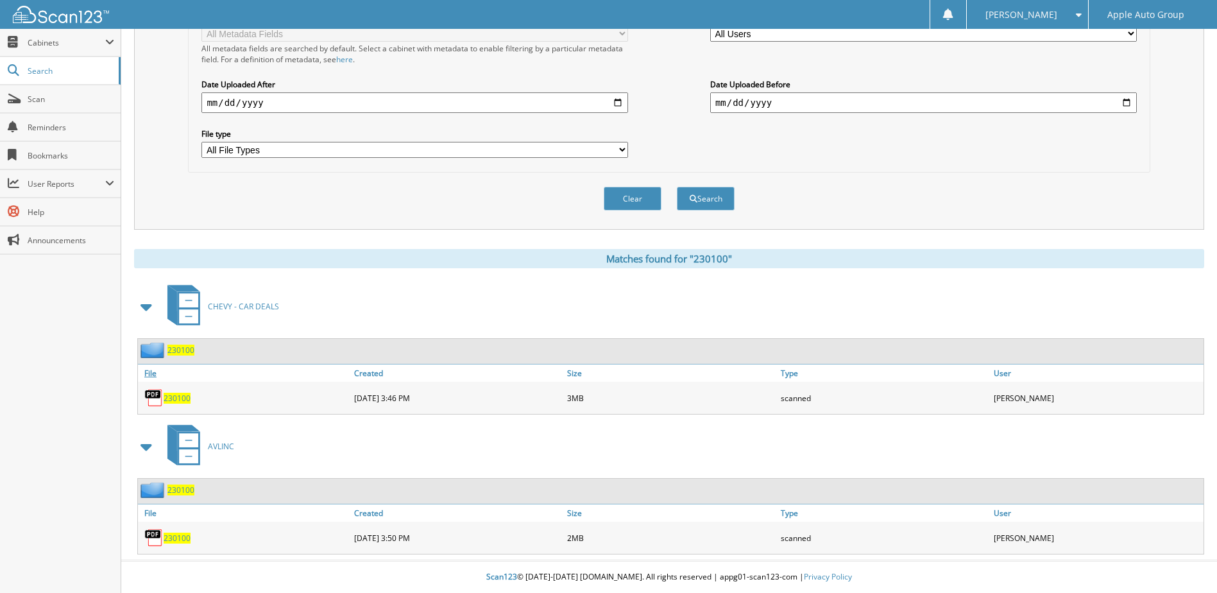
scroll to position [314, 0]
click at [171, 490] on span "230100" at bounding box center [180, 489] width 27 height 11
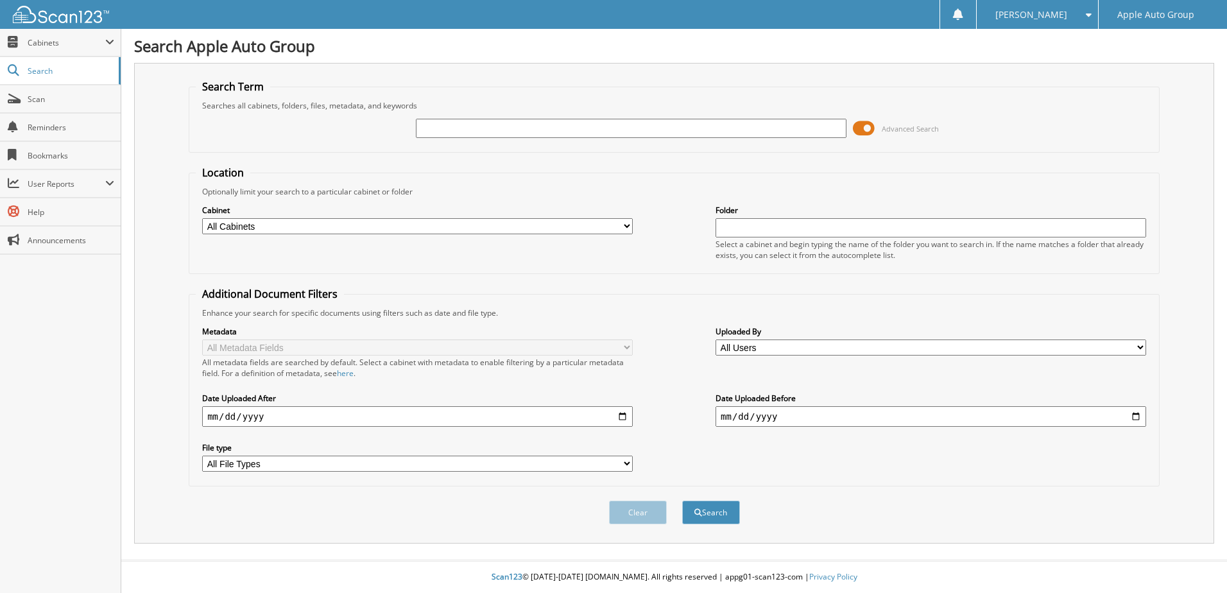
click at [459, 131] on input "text" at bounding box center [631, 128] width 431 height 19
type input "225470"
click at [682, 501] on button "Search" at bounding box center [711, 513] width 58 height 24
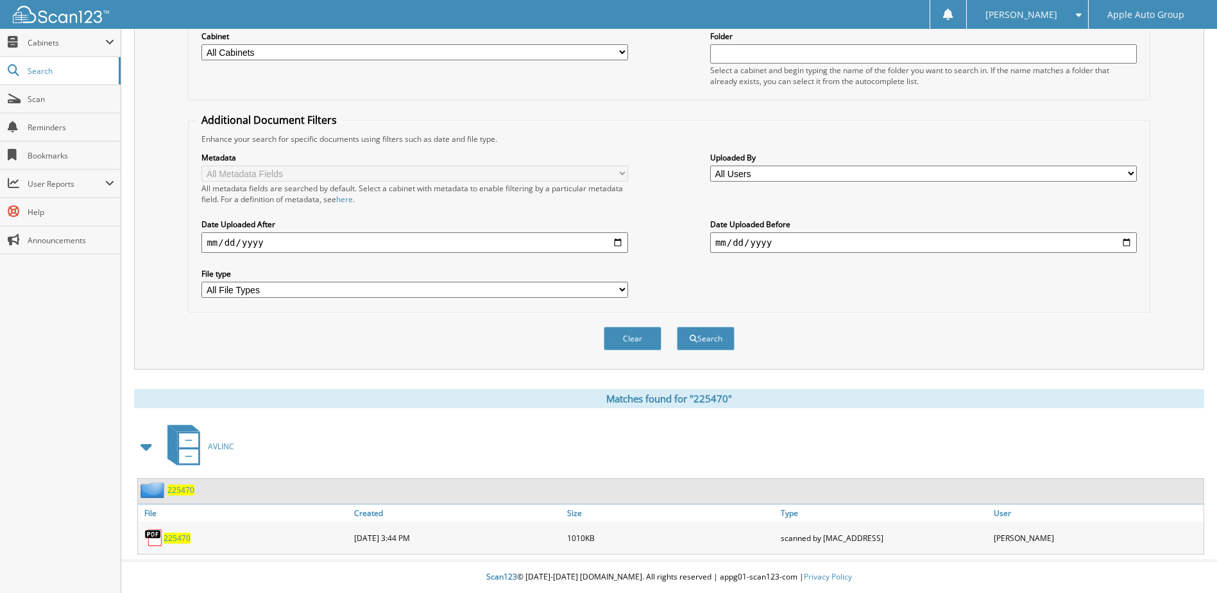
click at [183, 487] on span "225470" at bounding box center [180, 489] width 27 height 11
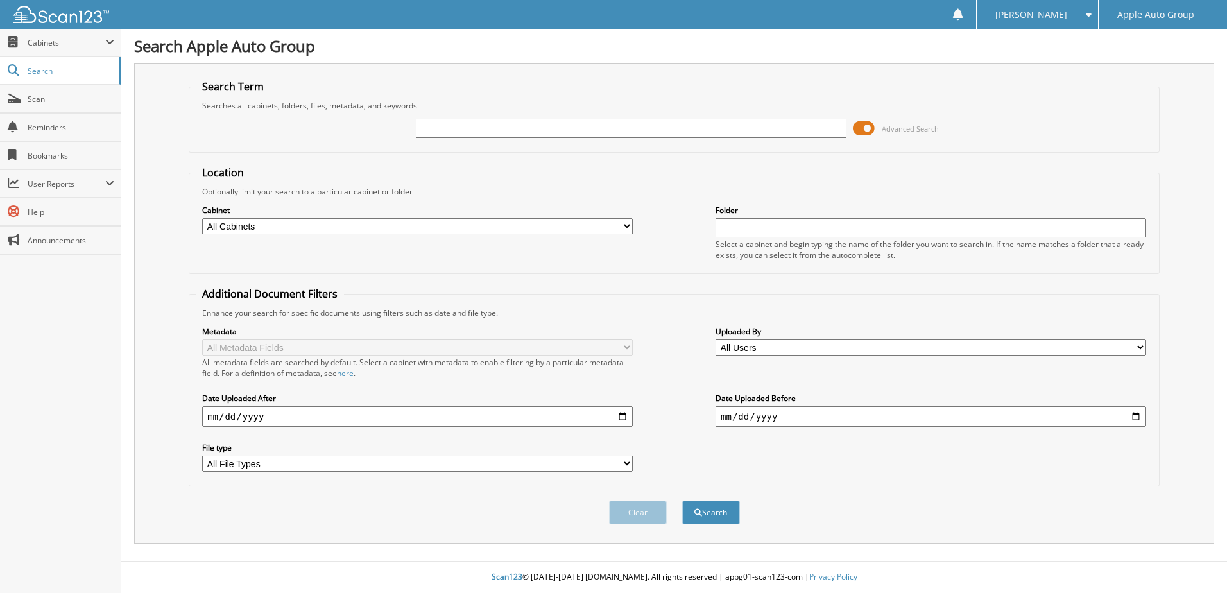
click at [520, 130] on input "text" at bounding box center [631, 128] width 431 height 19
click at [475, 127] on input "text" at bounding box center [631, 128] width 431 height 19
type input "230092"
click at [682, 501] on button "Search" at bounding box center [711, 513] width 58 height 24
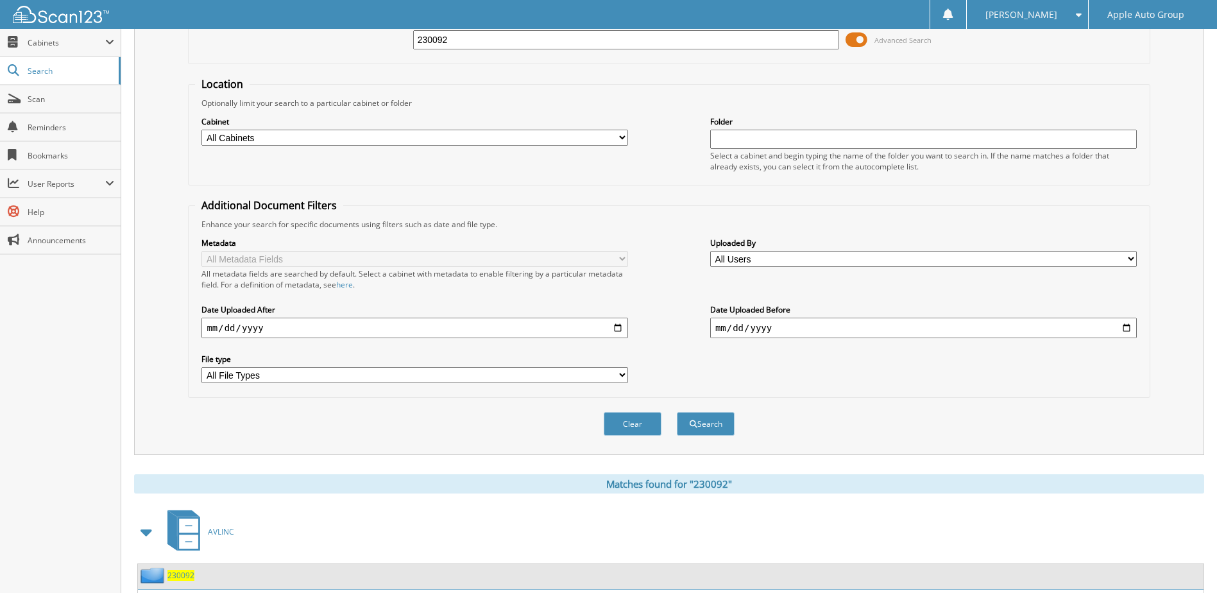
scroll to position [175, 0]
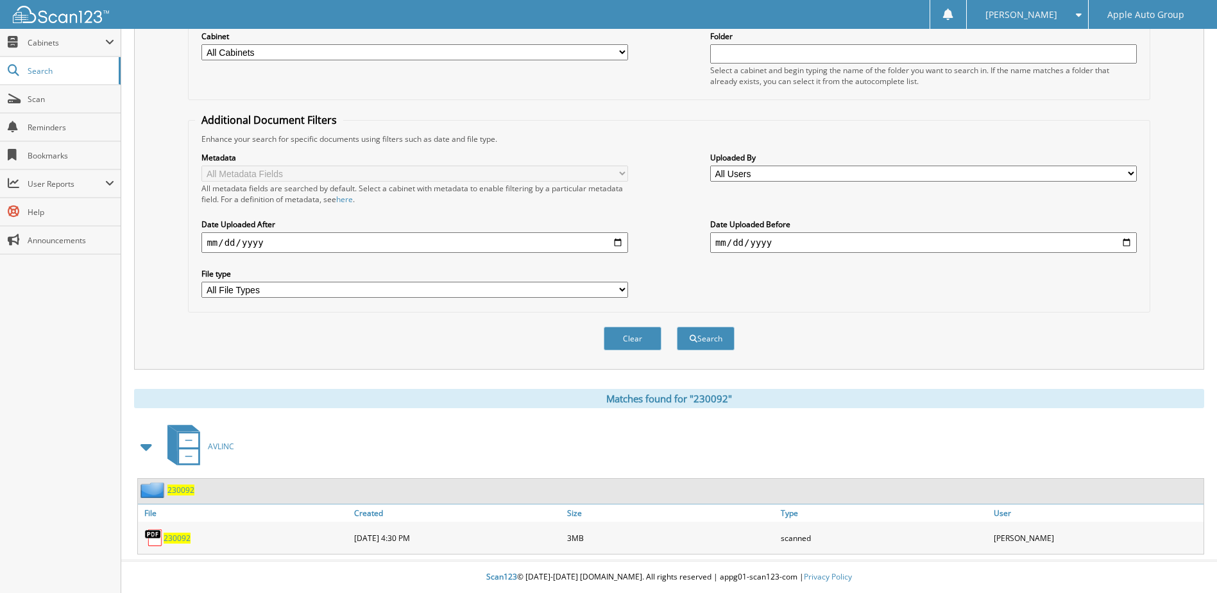
click at [182, 493] on span "230092" at bounding box center [180, 489] width 27 height 11
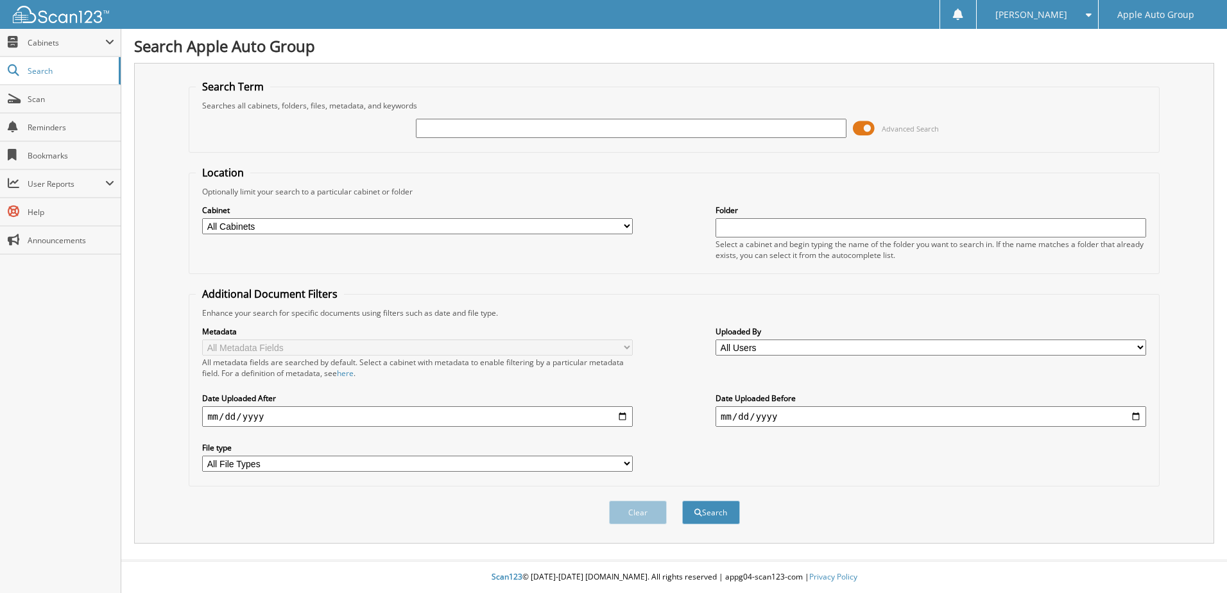
click at [612, 126] on input "text" at bounding box center [631, 128] width 431 height 19
type input "225485"
click at [682, 501] on button "Search" at bounding box center [711, 513] width 58 height 24
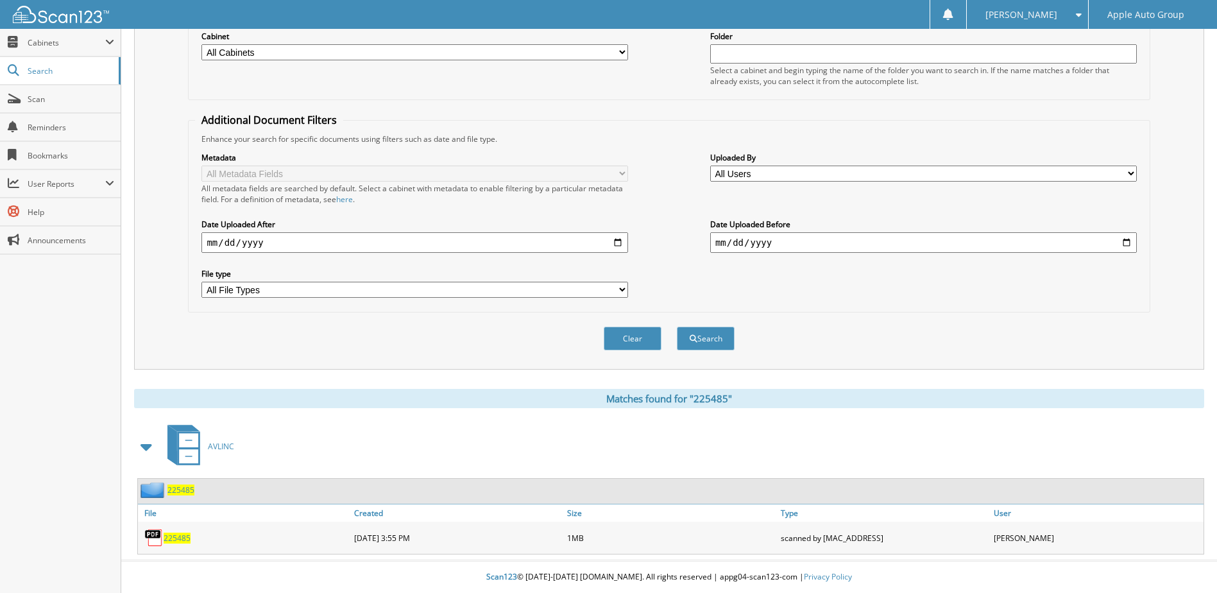
click at [180, 494] on span "225485" at bounding box center [180, 489] width 27 height 11
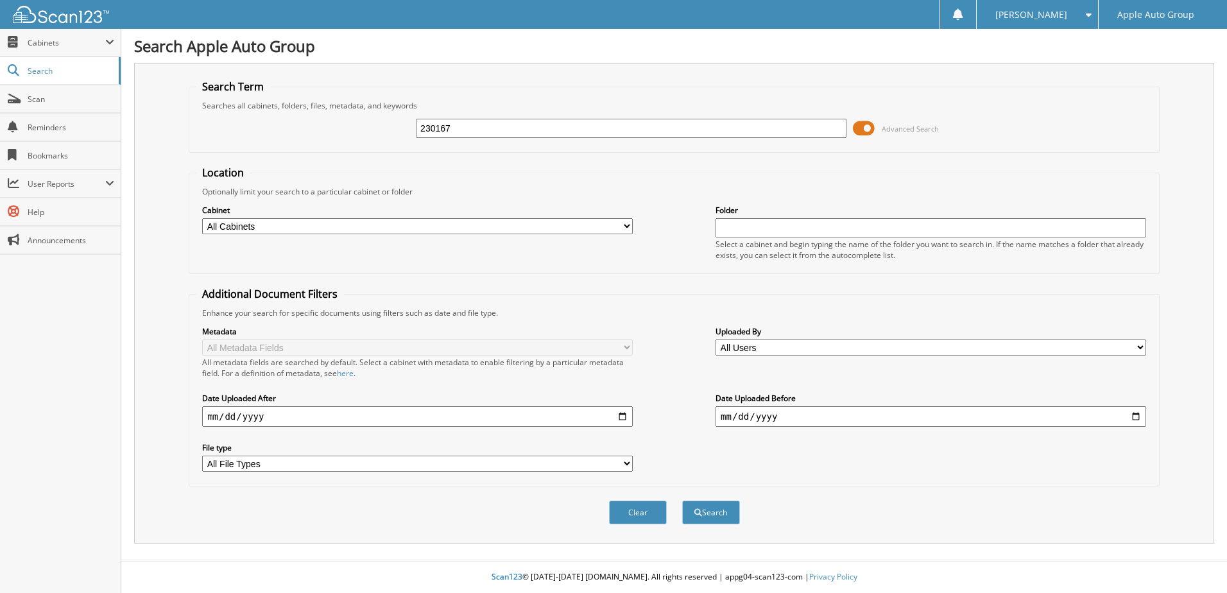
type input "230167"
click at [682, 501] on button "Search" at bounding box center [711, 513] width 58 height 24
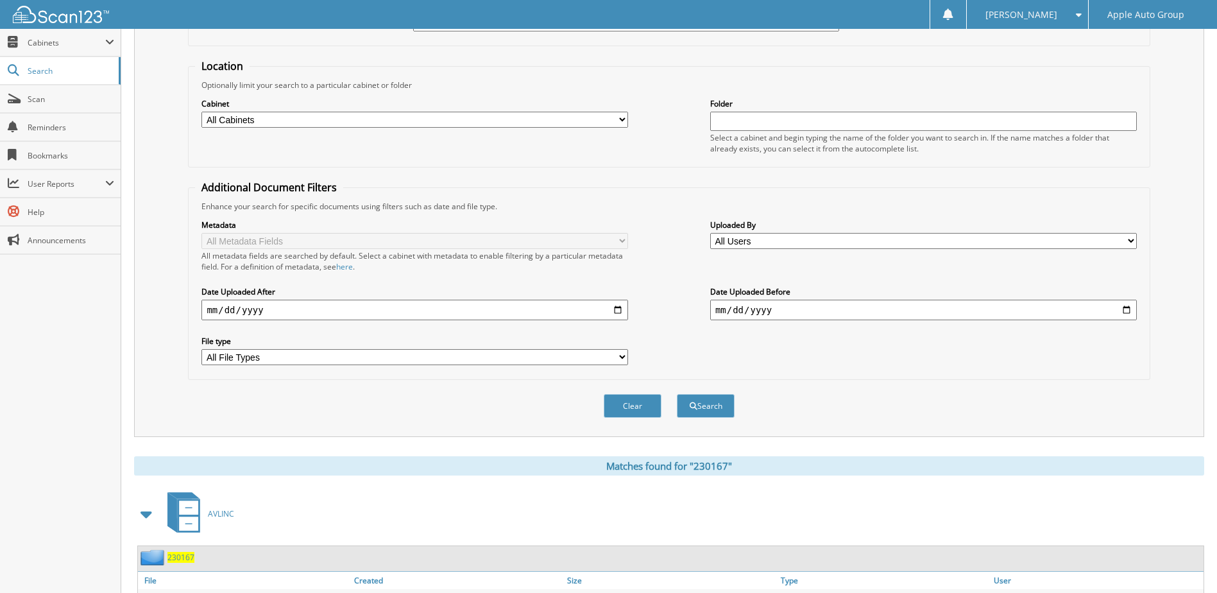
scroll to position [175, 0]
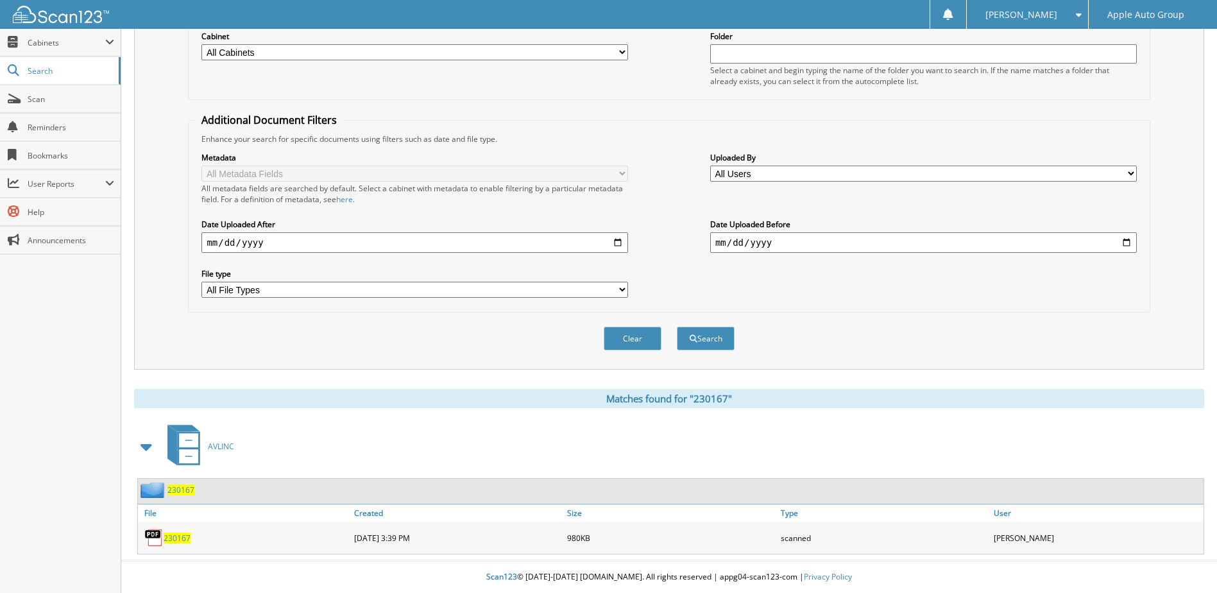
click at [184, 492] on span "230167" at bounding box center [180, 489] width 27 height 11
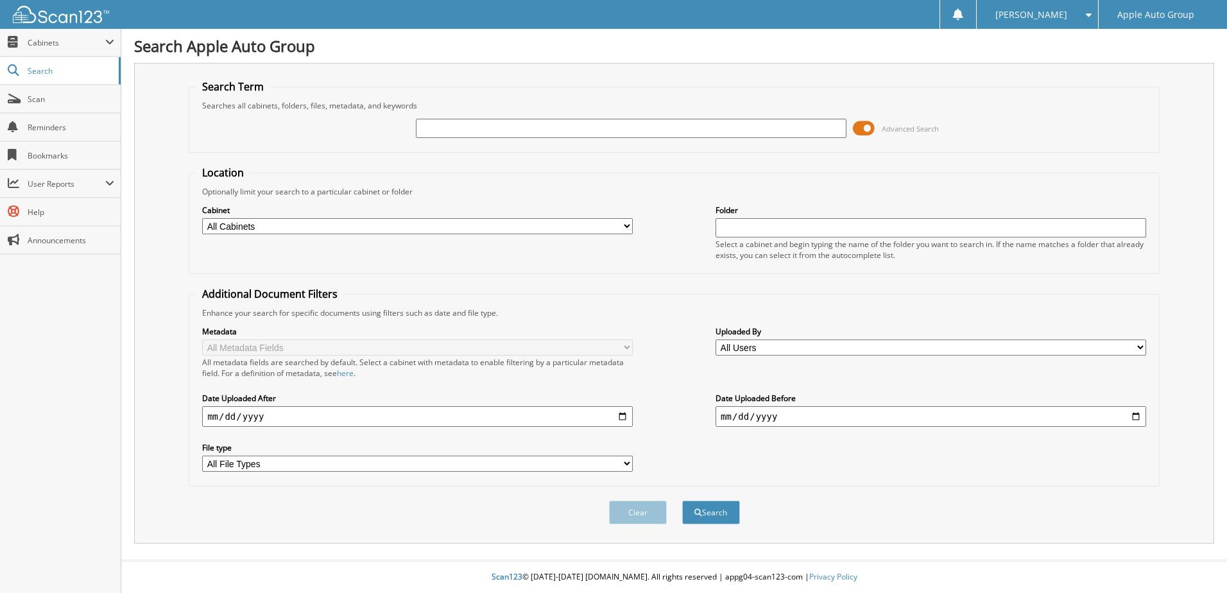
click at [423, 124] on input "text" at bounding box center [631, 128] width 431 height 19
type input "230161"
click at [682, 501] on button "Search" at bounding box center [711, 513] width 58 height 24
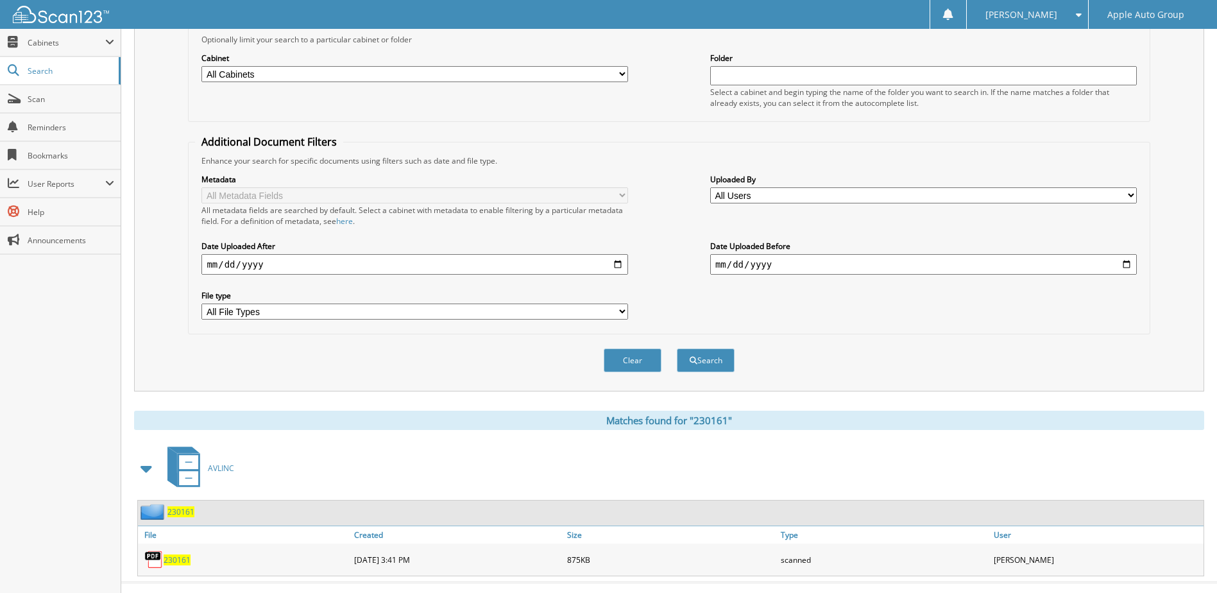
scroll to position [175, 0]
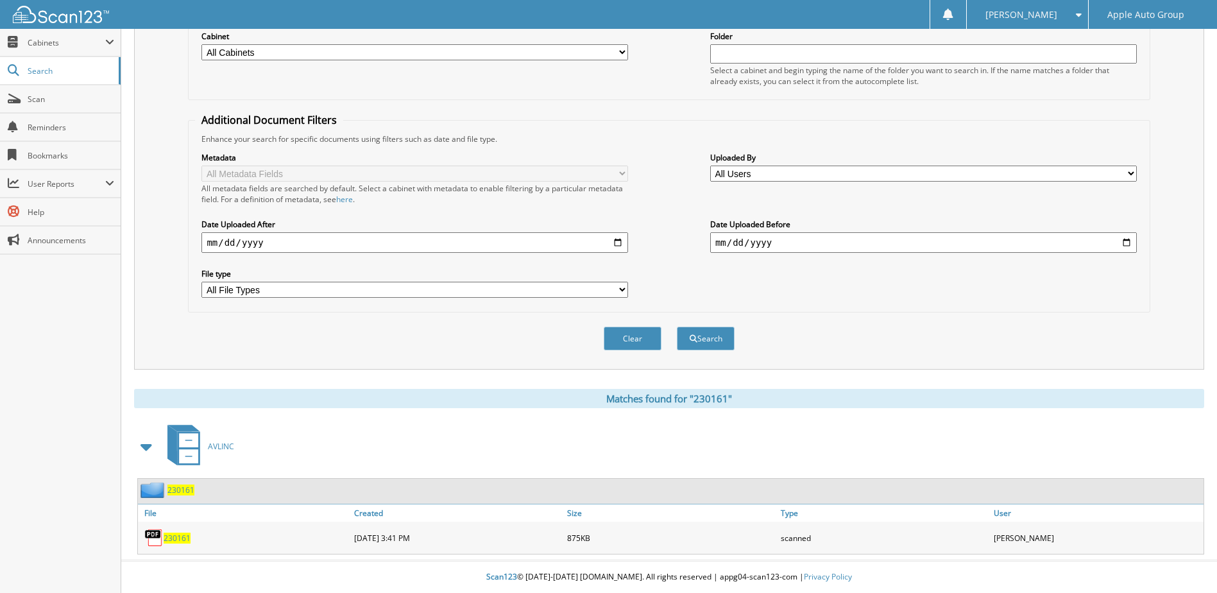
click at [178, 488] on span "230161" at bounding box center [180, 489] width 27 height 11
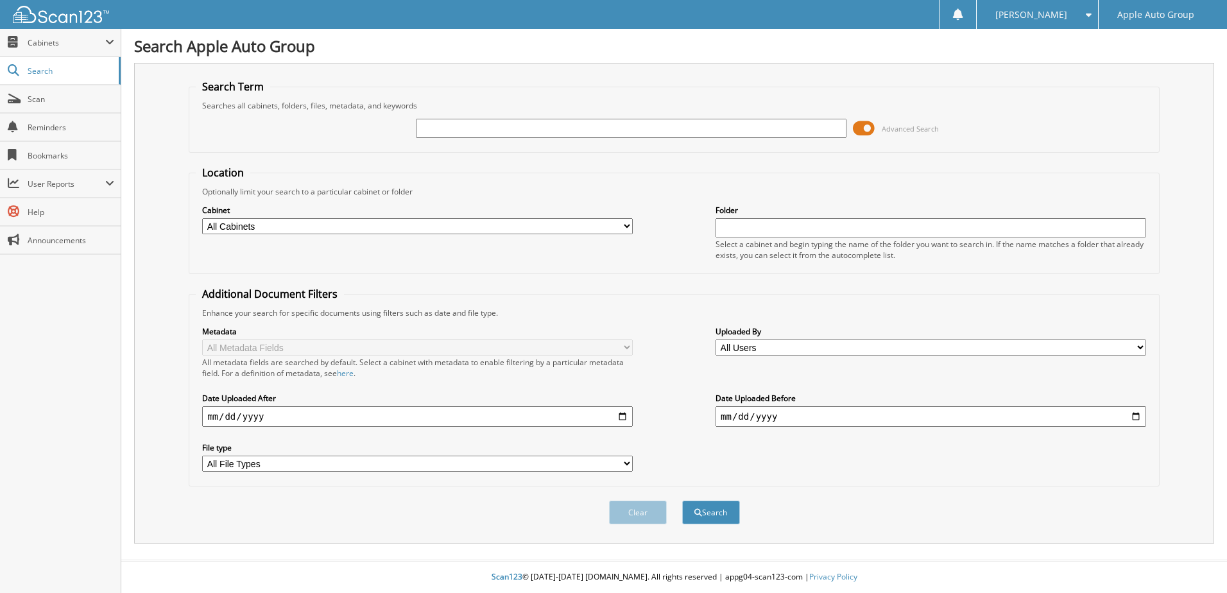
click at [449, 125] on input "text" at bounding box center [631, 128] width 431 height 19
type input "230162"
click at [682, 501] on button "Search" at bounding box center [711, 513] width 58 height 24
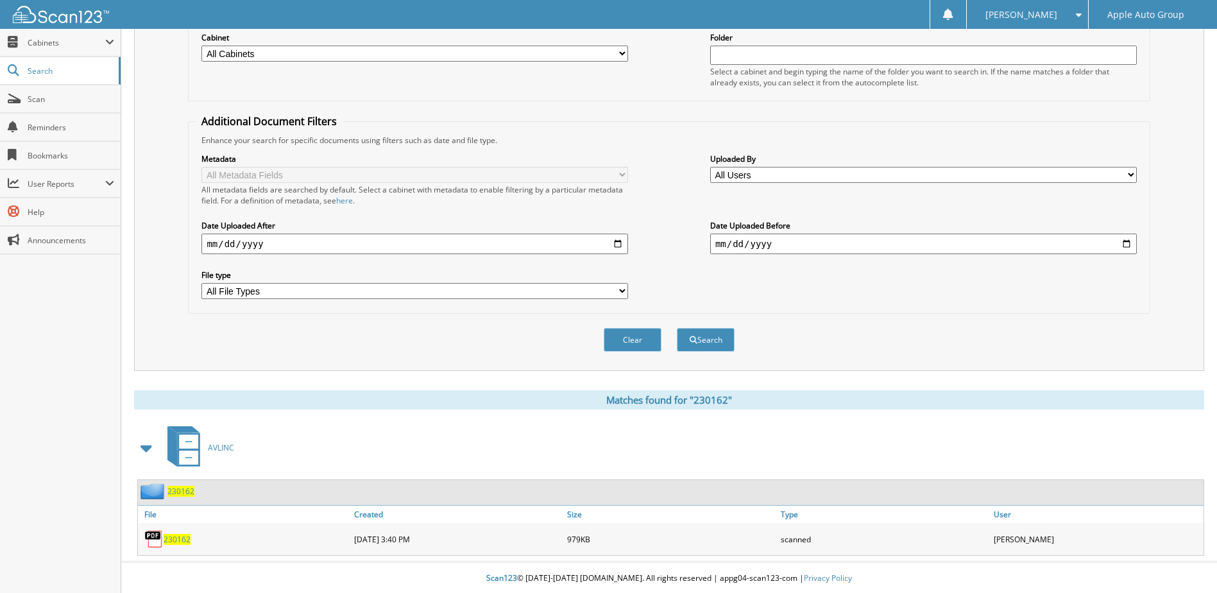
scroll to position [175, 0]
click at [185, 493] on span "230162" at bounding box center [180, 489] width 27 height 11
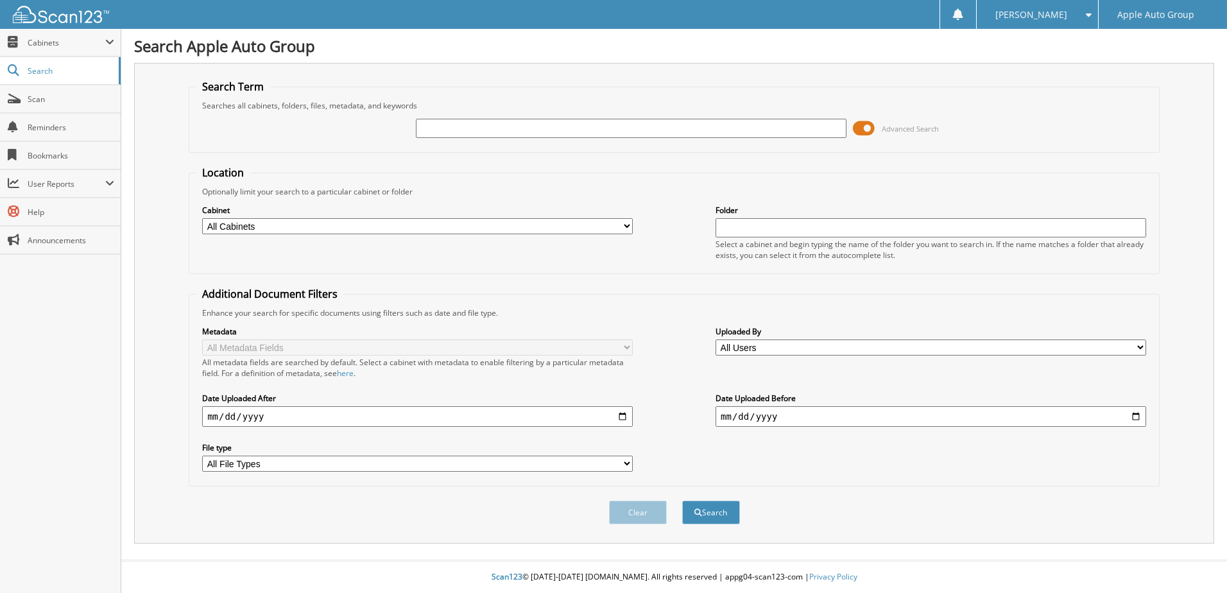
click at [563, 129] on input "text" at bounding box center [631, 128] width 431 height 19
type input "230157"
click at [682, 501] on button "Search" at bounding box center [711, 513] width 58 height 24
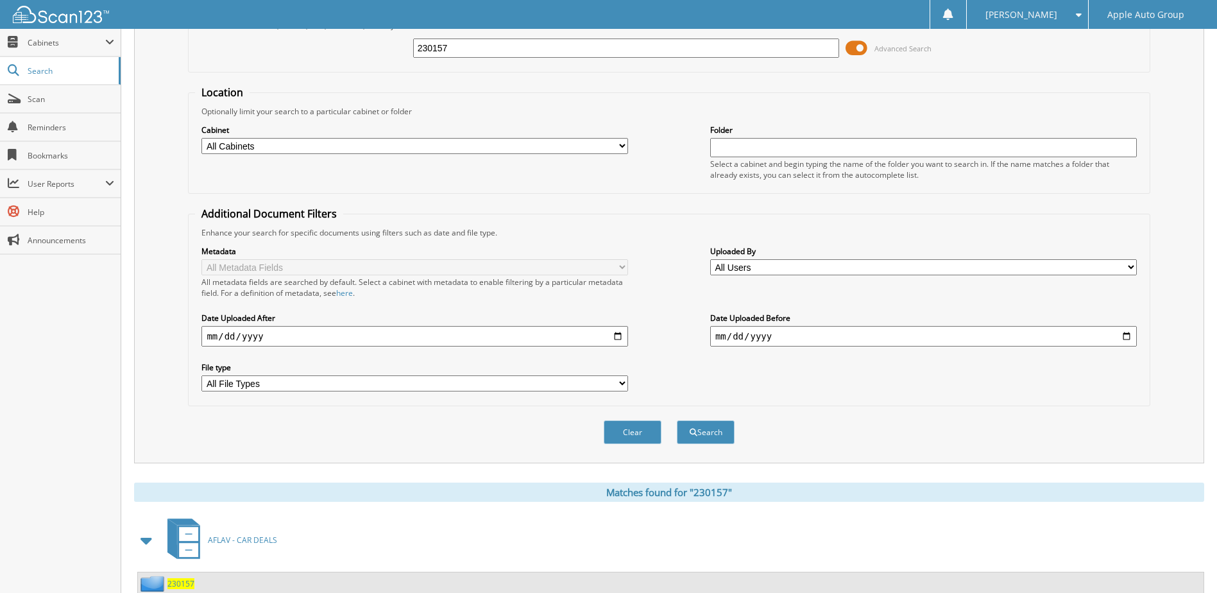
scroll to position [257, 0]
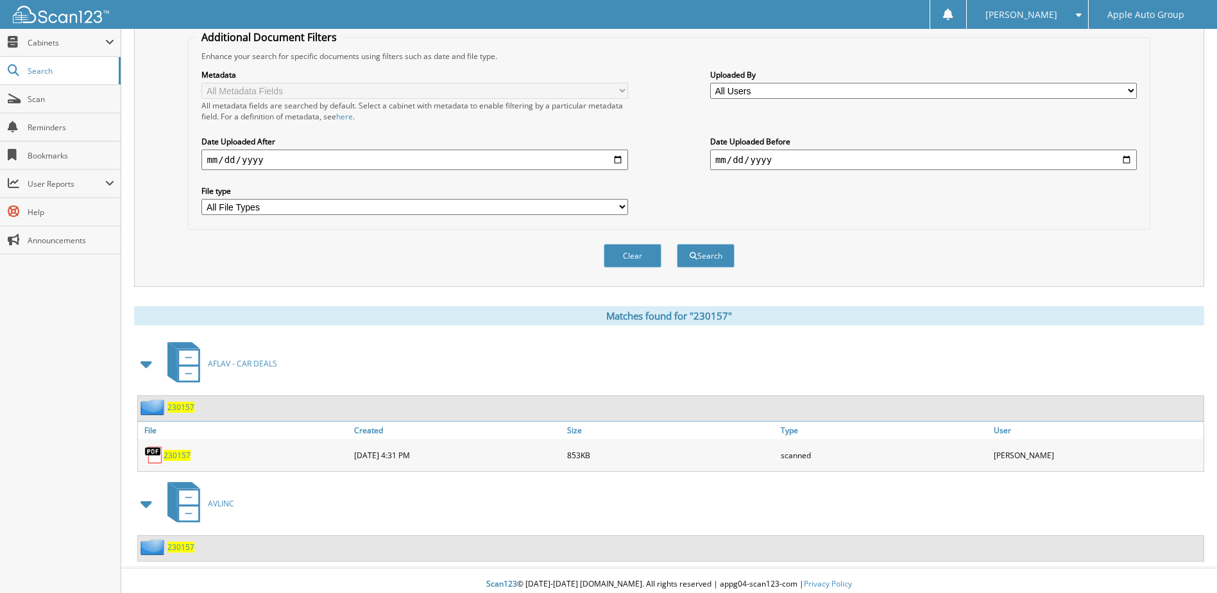
click at [183, 549] on span "230157" at bounding box center [180, 547] width 27 height 11
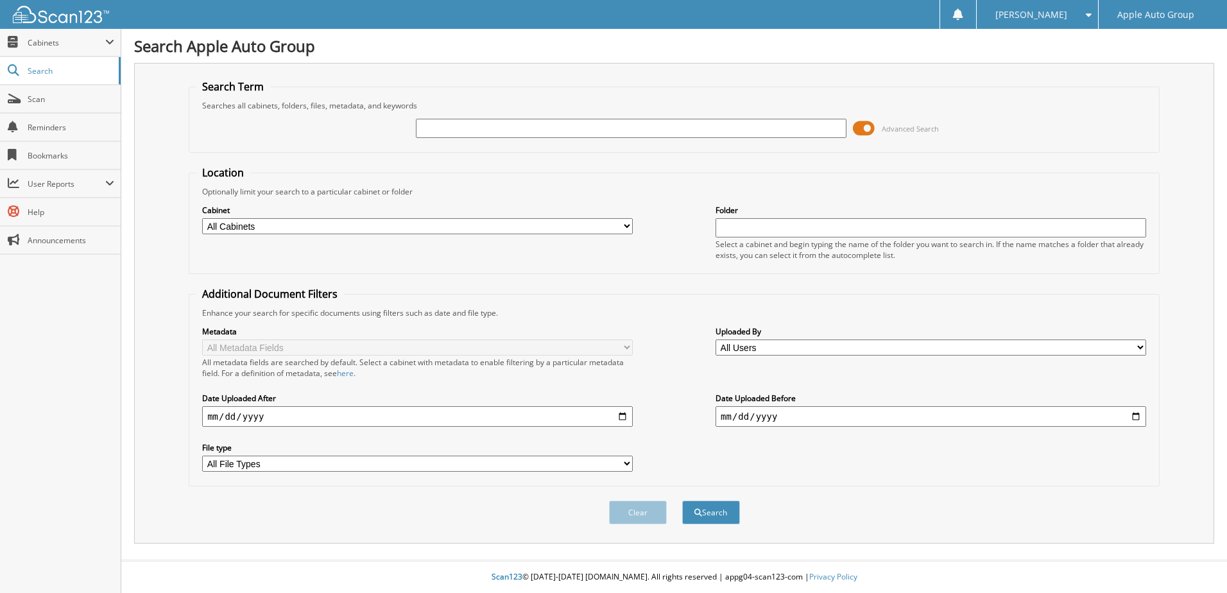
click at [521, 130] on input "text" at bounding box center [631, 128] width 431 height 19
type input "230202"
click at [682, 501] on button "Search" at bounding box center [711, 513] width 58 height 24
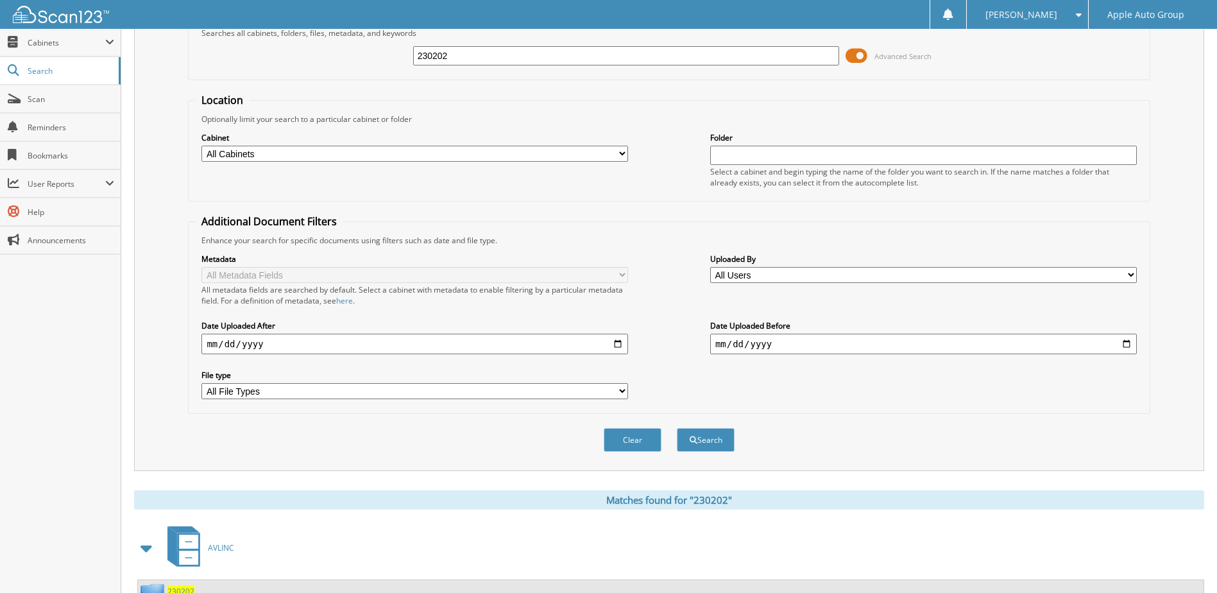
scroll to position [175, 0]
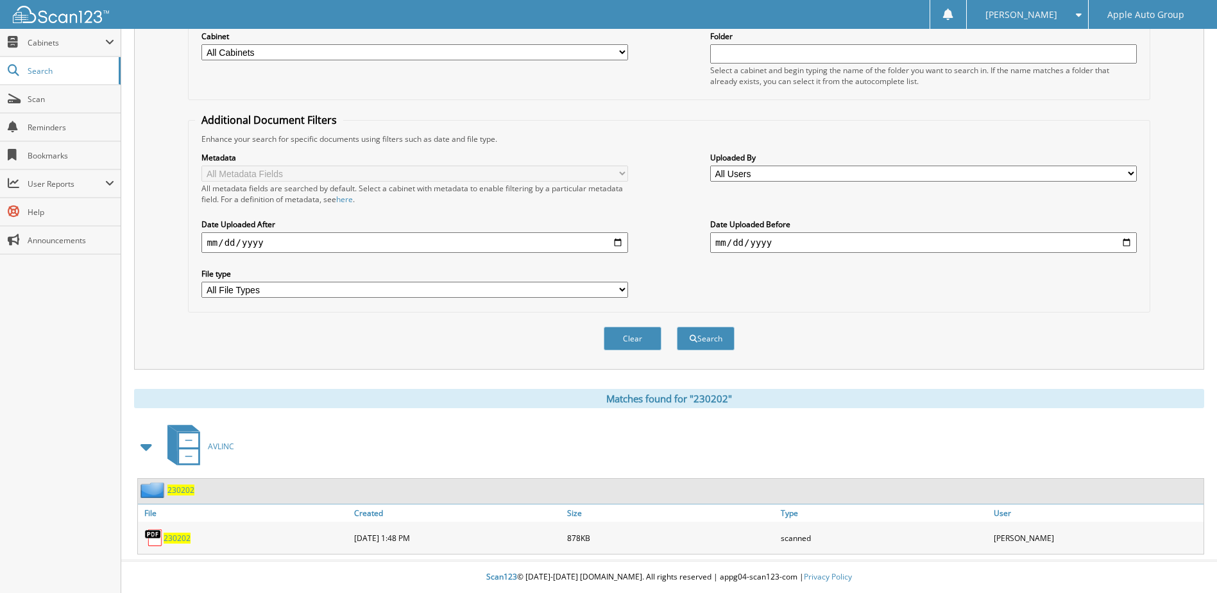
click at [183, 495] on span "230202" at bounding box center [180, 489] width 27 height 11
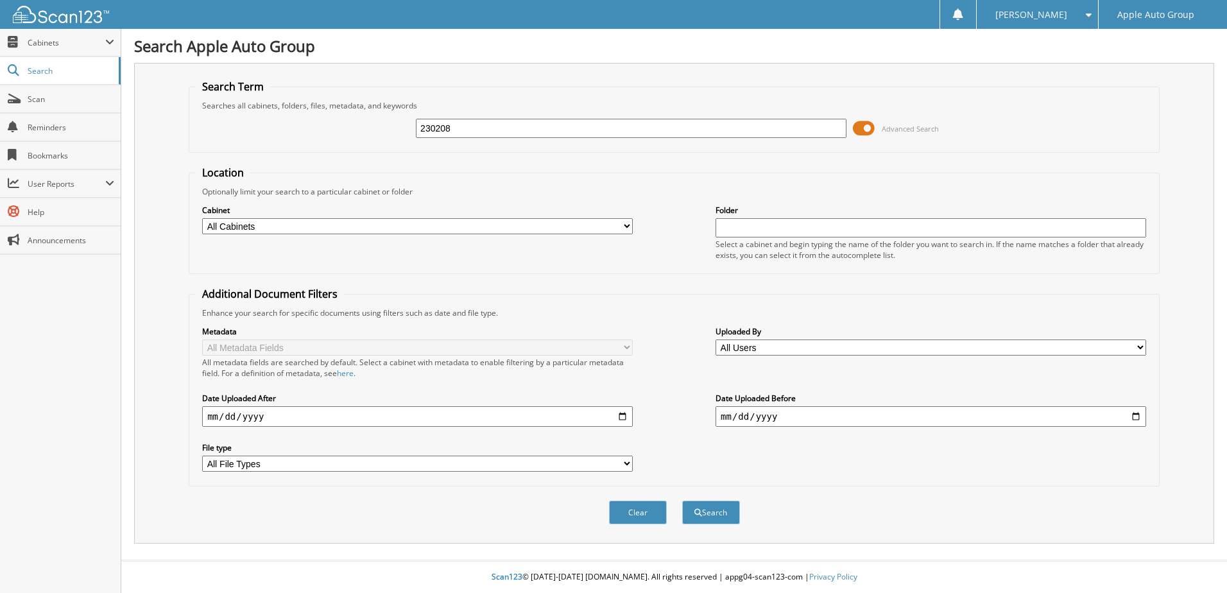
type input "230208"
click at [682, 501] on button "Search" at bounding box center [711, 513] width 58 height 24
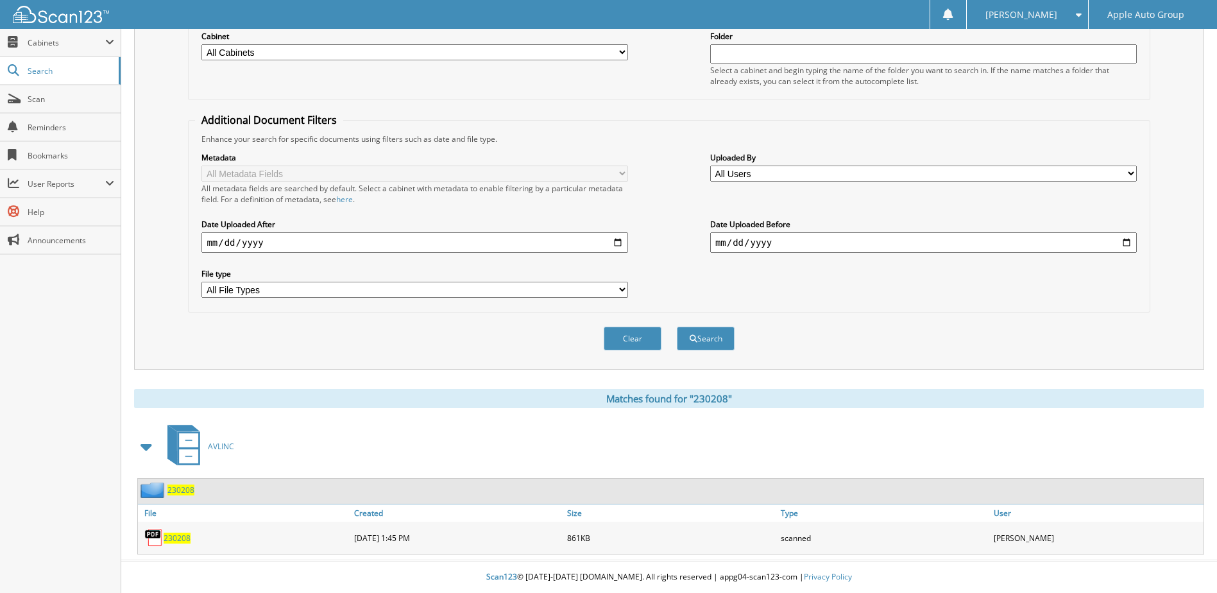
click at [181, 493] on span "230208" at bounding box center [180, 489] width 27 height 11
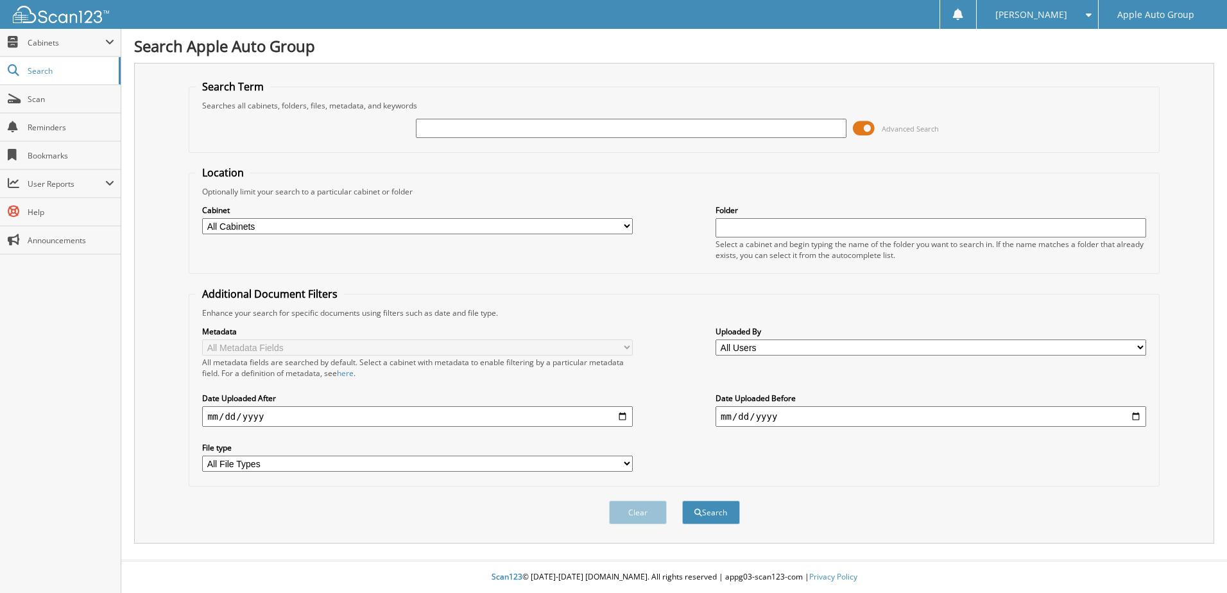
click at [453, 130] on input "text" at bounding box center [631, 128] width 431 height 19
type input "230216"
click at [682, 501] on button "Search" at bounding box center [711, 513] width 58 height 24
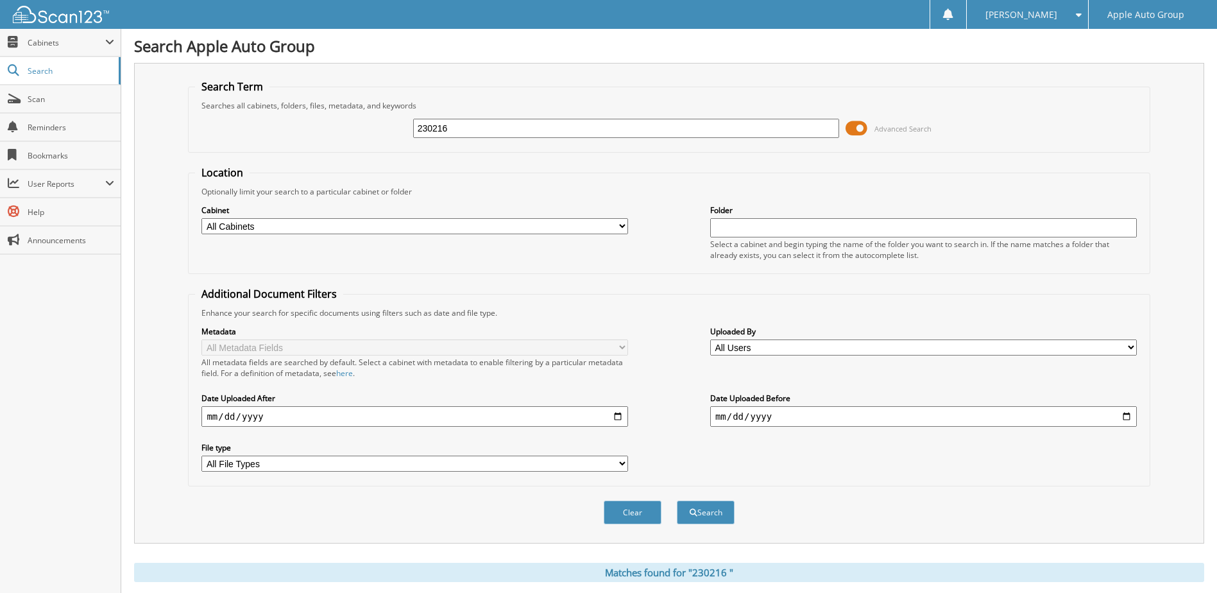
scroll to position [175, 0]
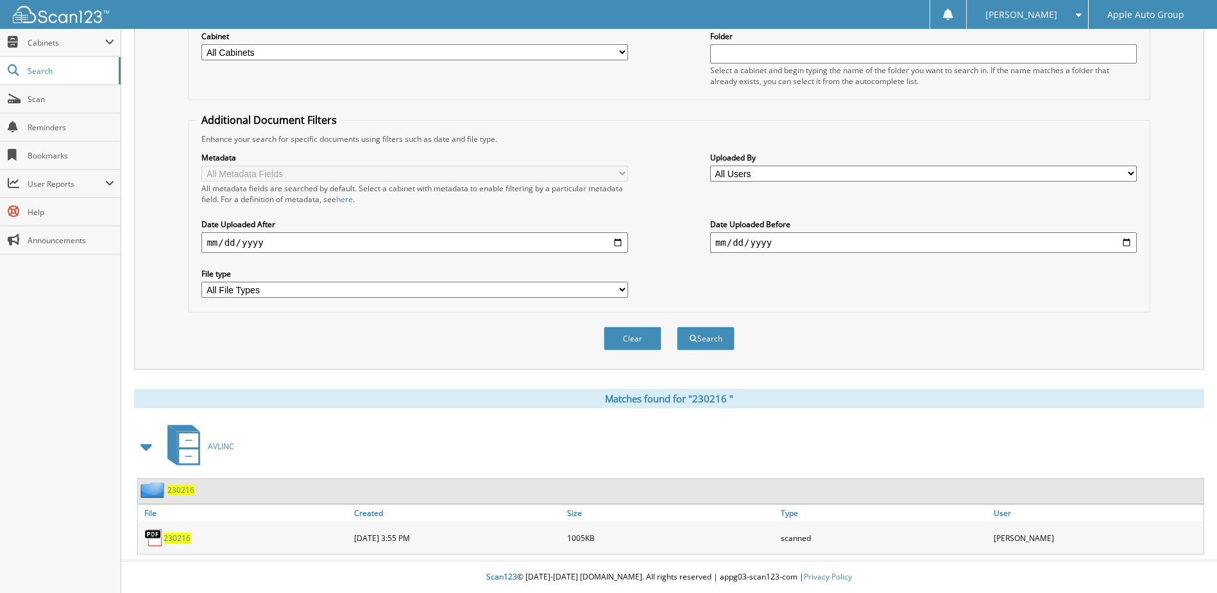
click at [172, 495] on span "2 3 0 2 1 6" at bounding box center [180, 489] width 27 height 11
